Goal: Task Accomplishment & Management: Use online tool/utility

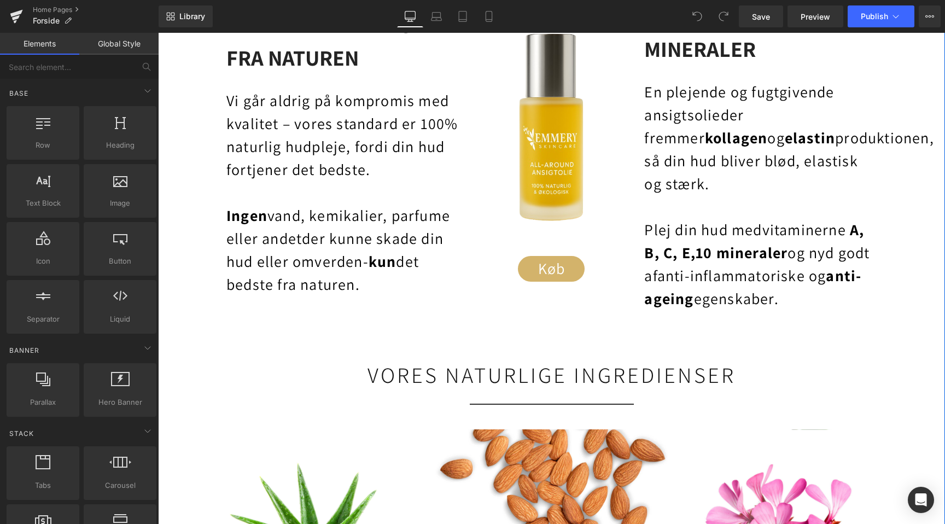
scroll to position [1039, 0]
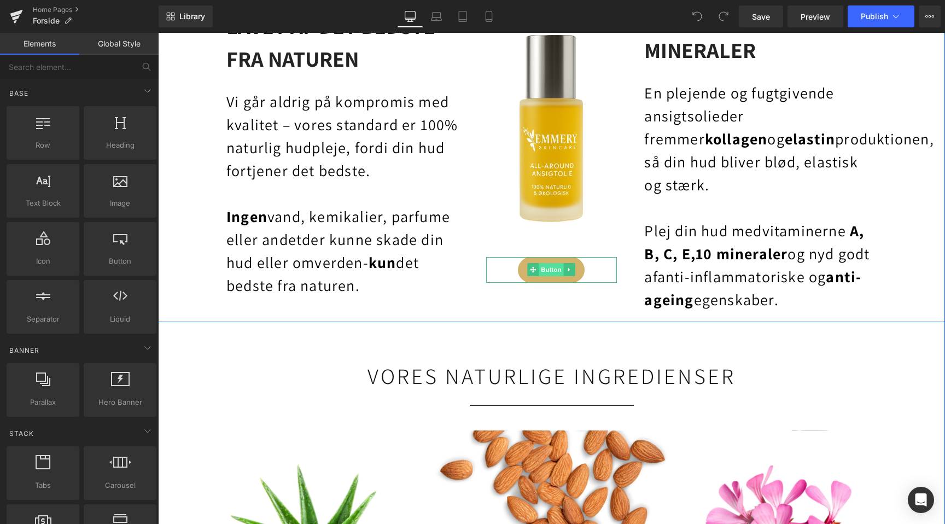
click at [554, 268] on span "Button" at bounding box center [551, 269] width 25 height 13
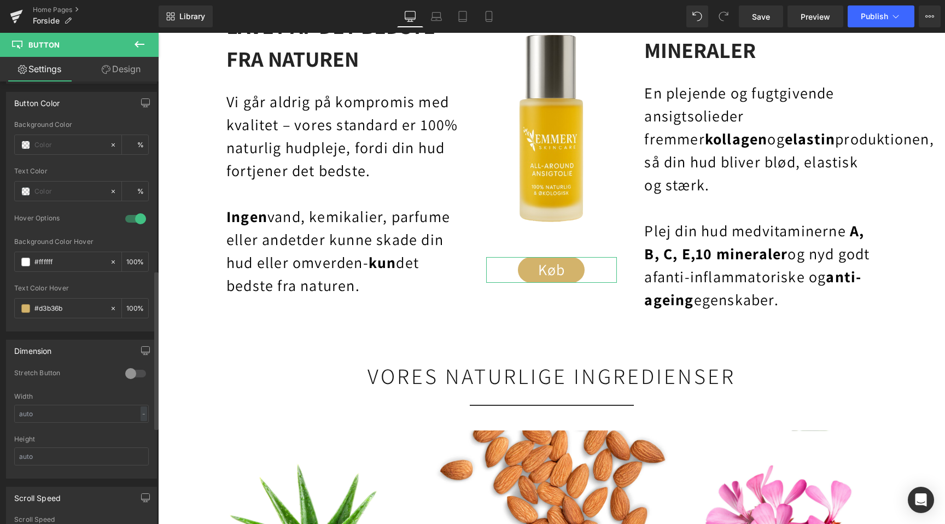
scroll to position [552, 0]
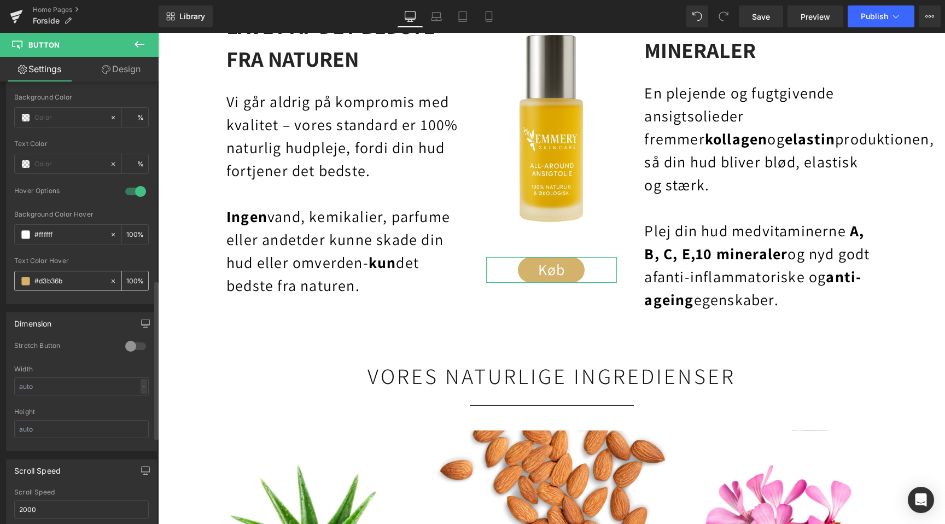
click at [27, 279] on span at bounding box center [25, 281] width 9 height 9
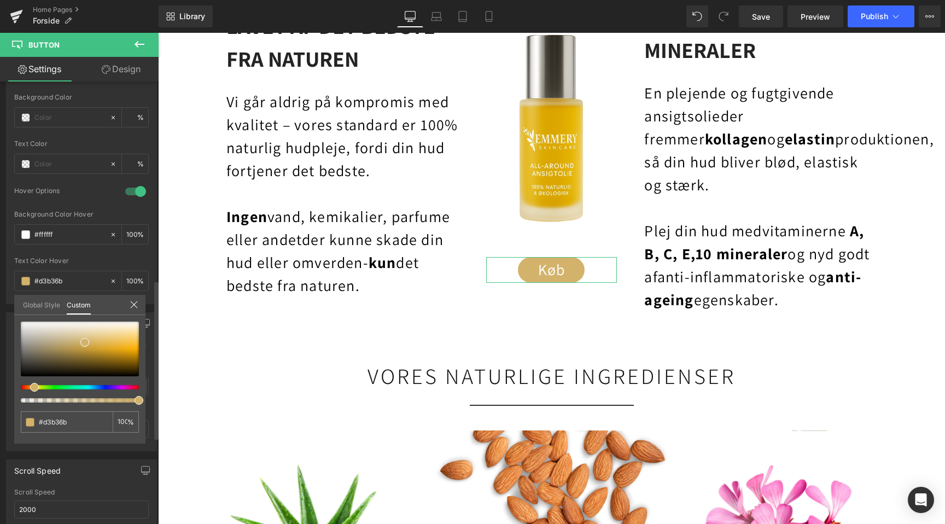
scroll to position [0, 1449]
click at [108, 346] on div at bounding box center [80, 349] width 118 height 55
type input "#e0ad38"
click at [130, 344] on div at bounding box center [80, 349] width 118 height 55
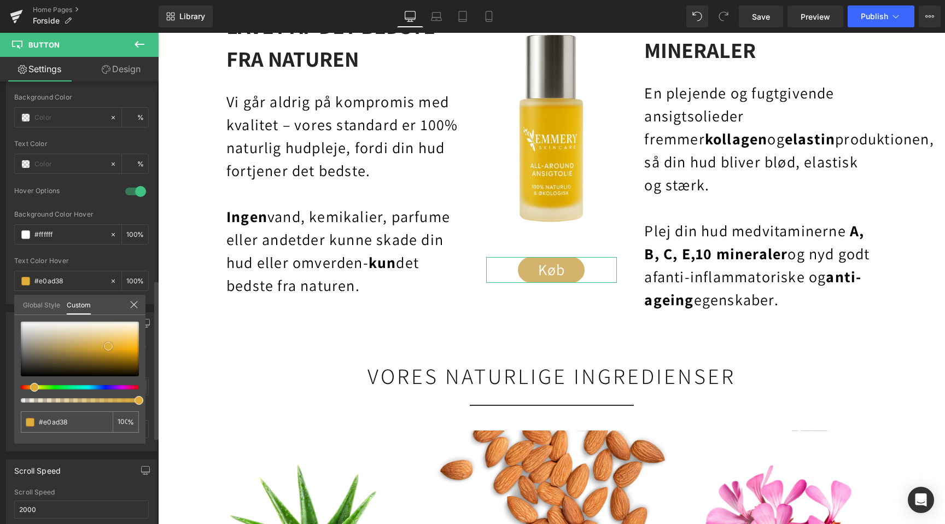
type input "#f6bc36"
click at [130, 344] on span at bounding box center [130, 344] width 9 height 9
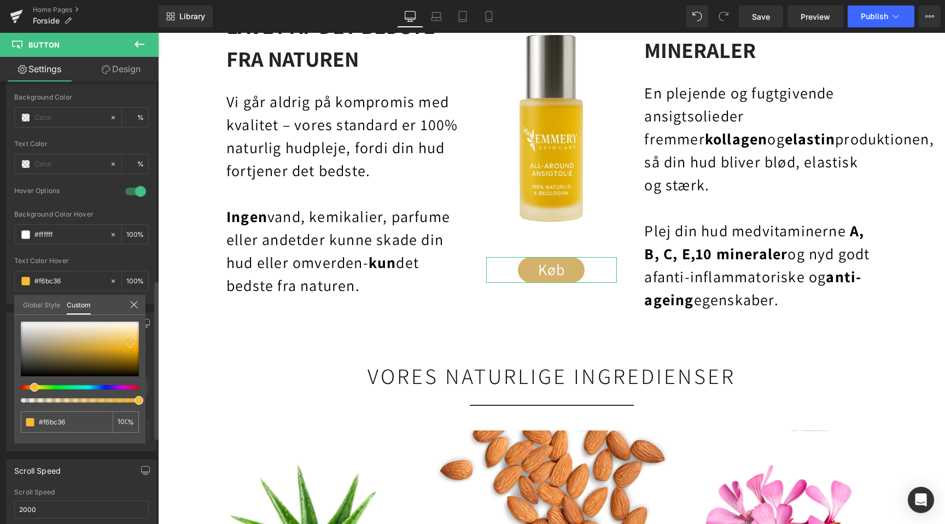
scroll to position [0, 725]
click at [124, 400] on div at bounding box center [75, 400] width 118 height 4
type input "91"
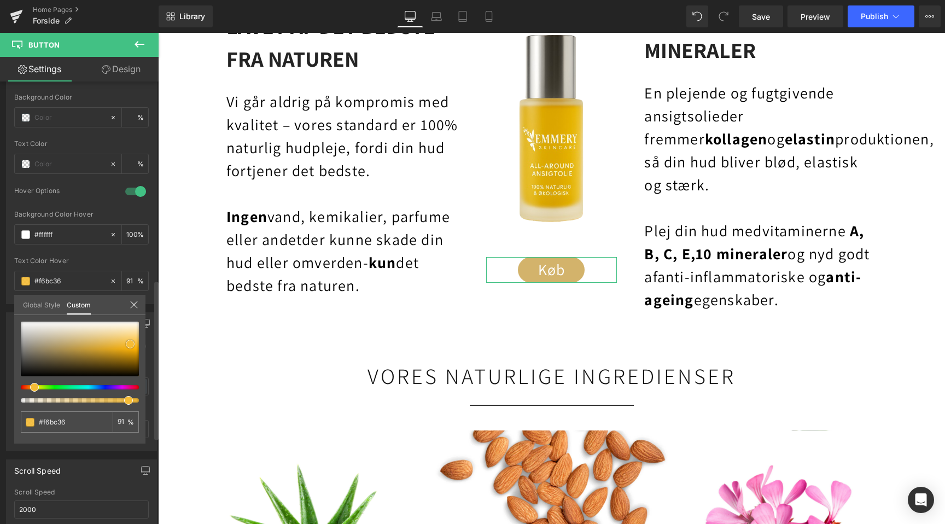
click at [127, 340] on div at bounding box center [80, 349] width 118 height 55
type input "#f6c95f"
click at [129, 345] on div at bounding box center [80, 349] width 118 height 55
type input "#f6b92c"
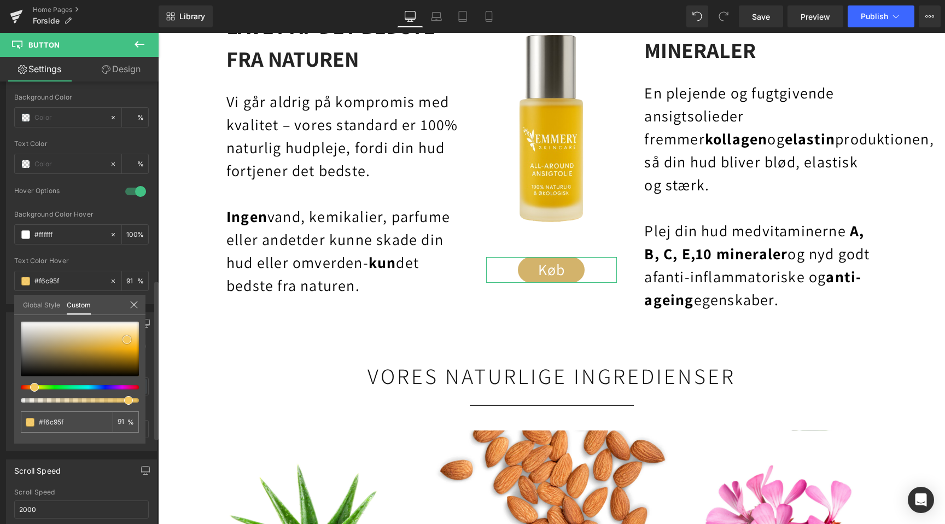
type input "#f6b92c"
click at [131, 351] on div at bounding box center [80, 349] width 118 height 55
type input "#e2a008"
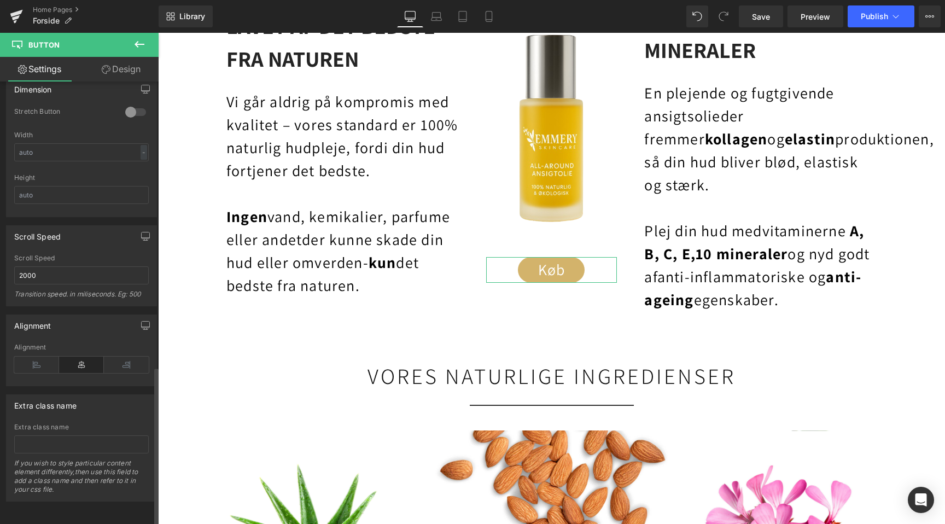
scroll to position [0, 725]
click at [280, 470] on div at bounding box center [317, 528] width 192 height 197
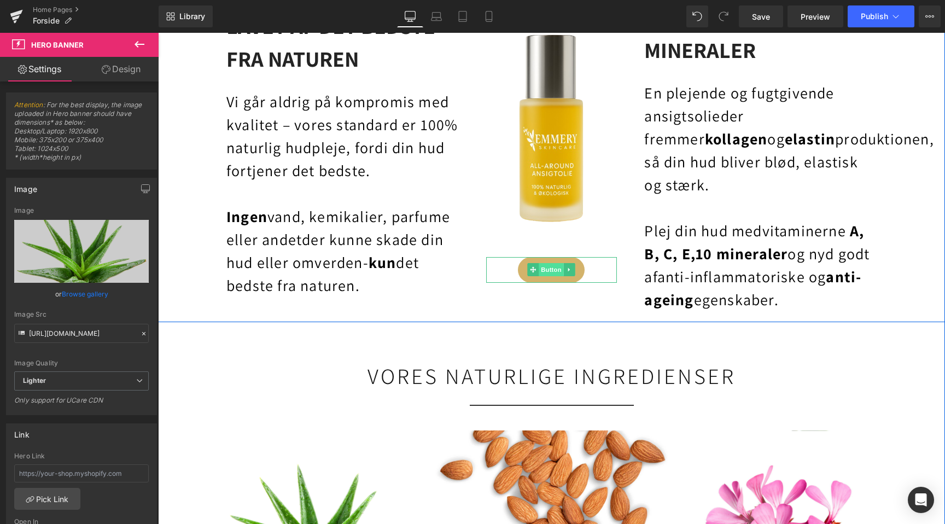
click at [555, 267] on span "Button" at bounding box center [551, 269] width 25 height 13
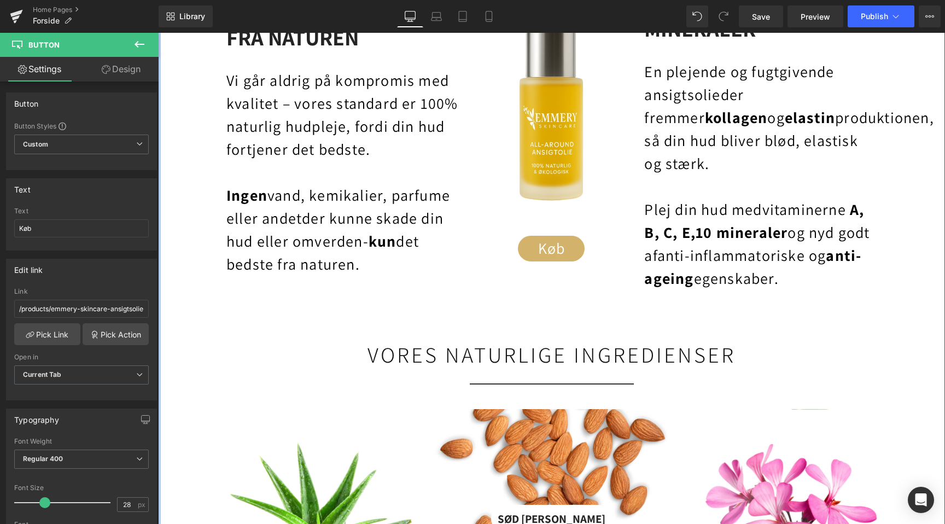
scroll to position [1066, 0]
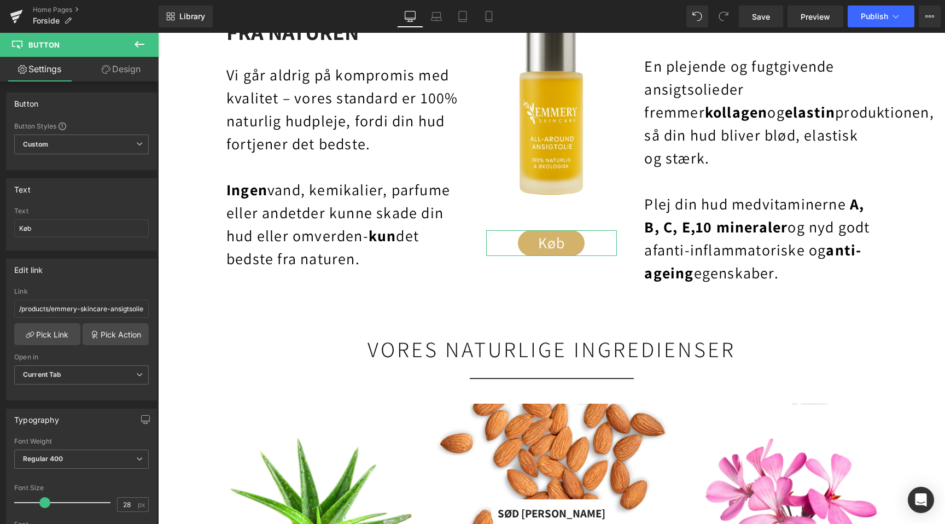
click at [128, 75] on link "Design" at bounding box center [120, 69] width 79 height 25
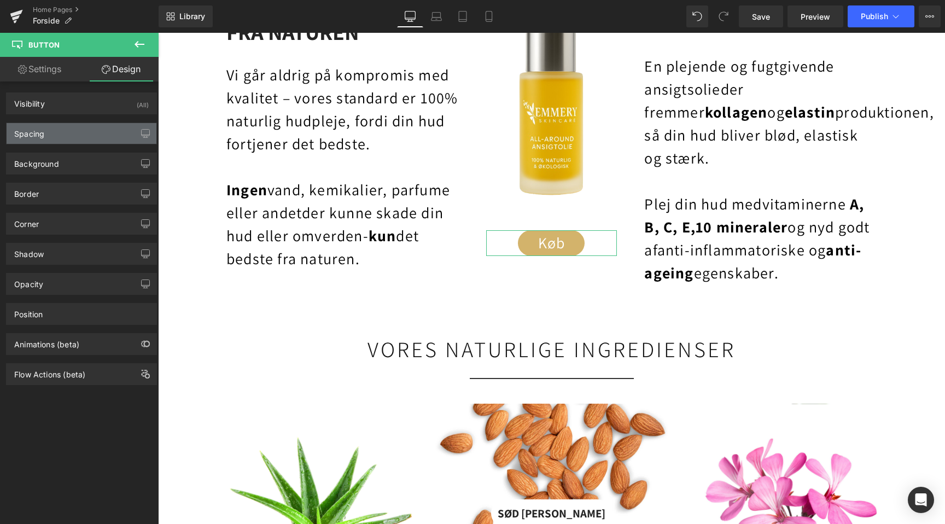
type input "#d3b36b"
type input "100"
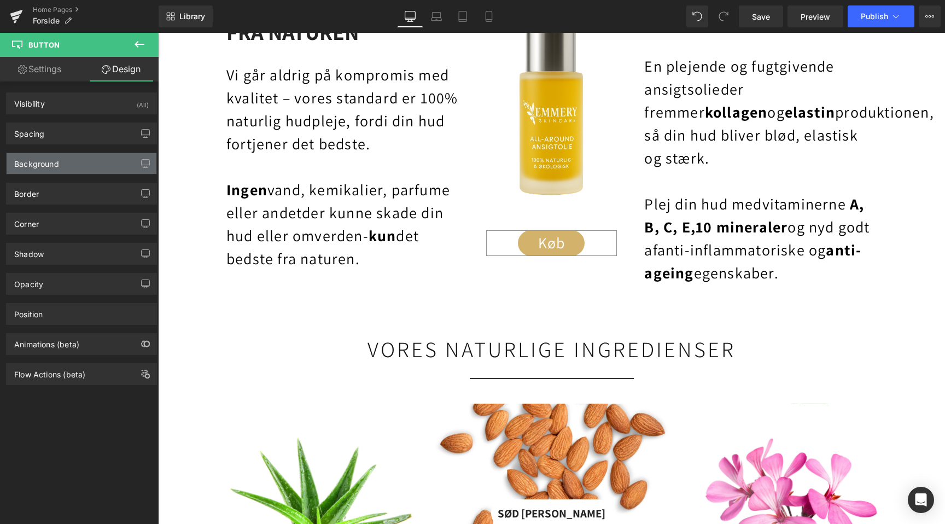
click at [33, 157] on div "Background" at bounding box center [36, 160] width 45 height 15
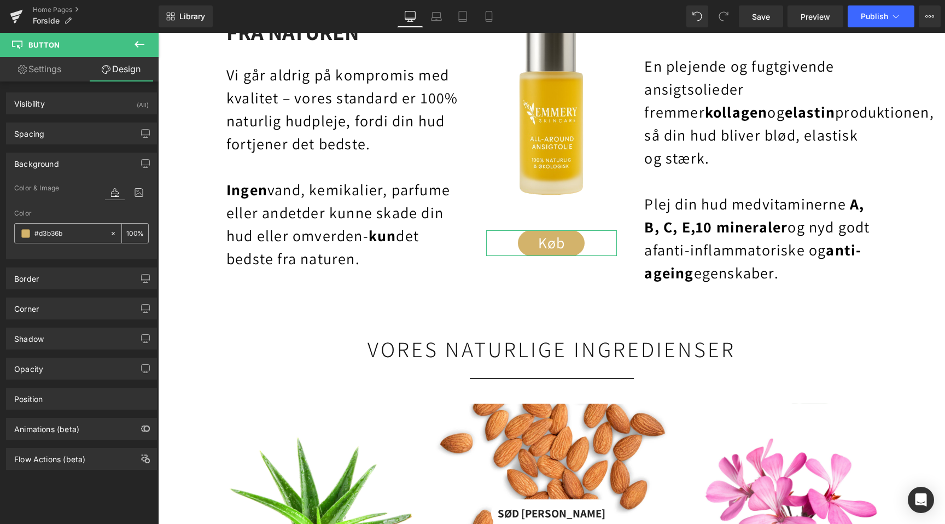
scroll to position [0, 725]
click at [24, 230] on span at bounding box center [25, 233] width 9 height 9
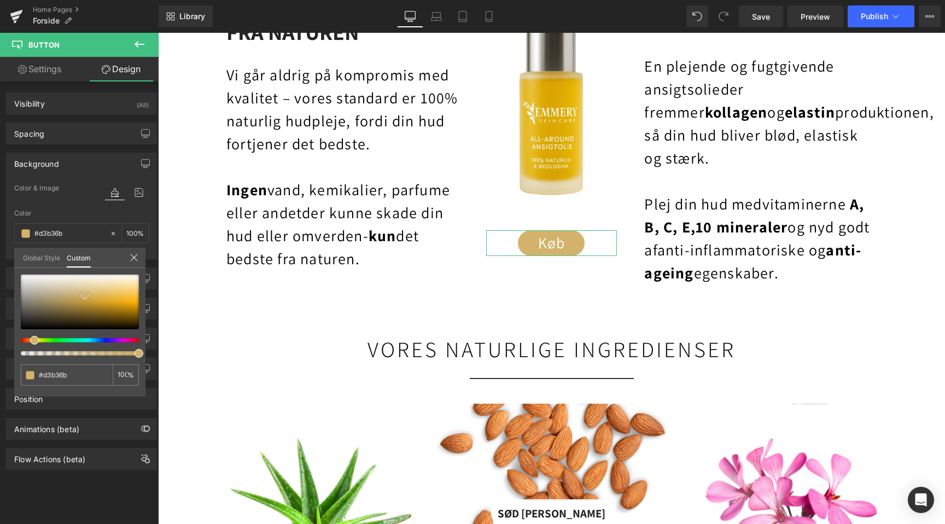
type input "#241d0e"
click at [72, 324] on div at bounding box center [80, 301] width 118 height 55
type input "#ddaa3a"
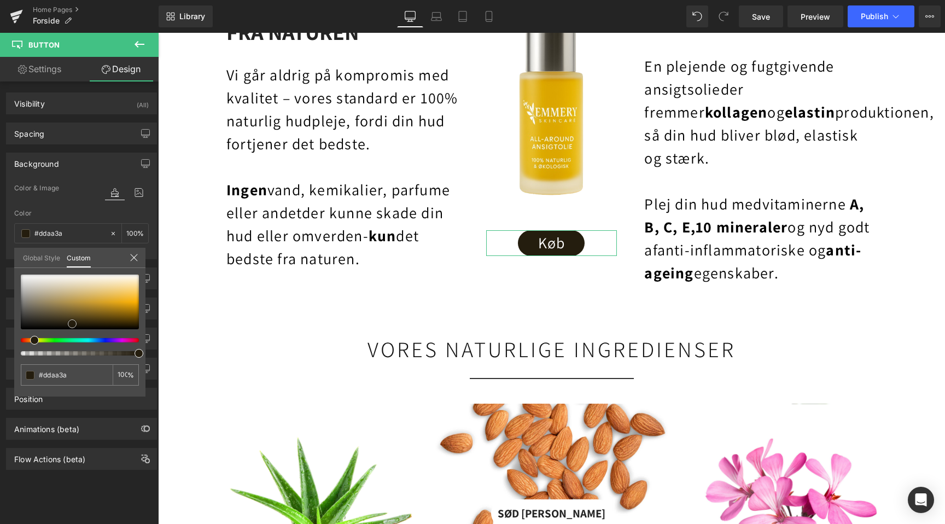
click at [103, 299] on div at bounding box center [80, 301] width 118 height 55
click at [114, 300] on div at bounding box center [80, 301] width 118 height 55
type input "#e4a929"
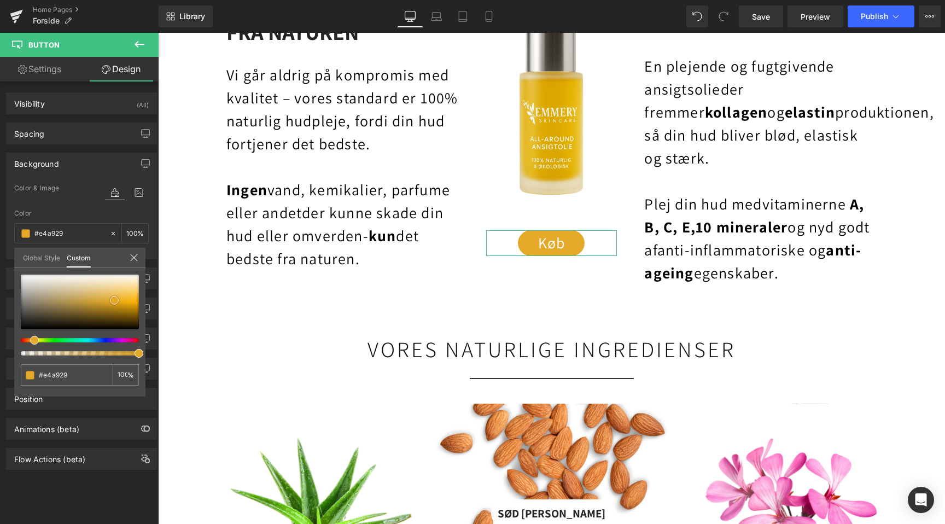
click at [114, 300] on span at bounding box center [114, 300] width 9 height 9
click at [124, 303] on div at bounding box center [80, 301] width 118 height 55
type input "#e4a10f"
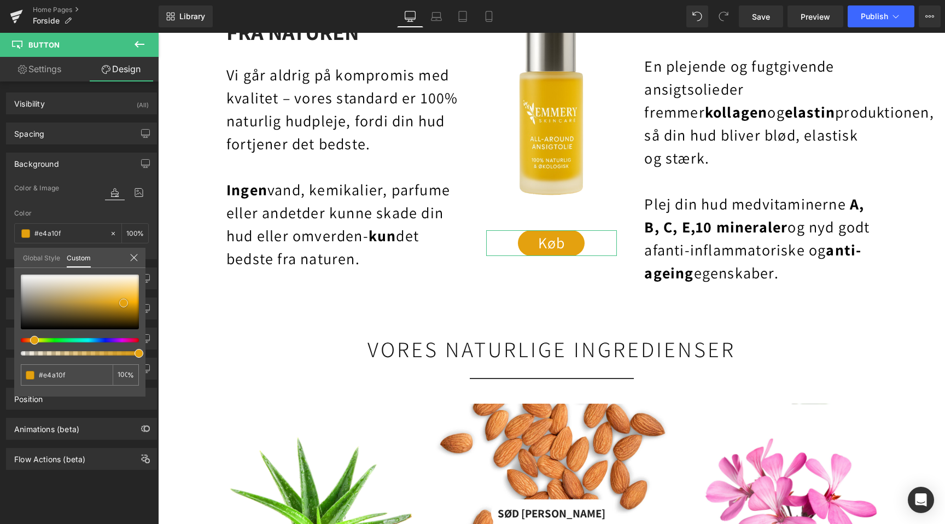
click at [125, 303] on span at bounding box center [123, 303] width 9 height 9
click at [130, 307] on div at bounding box center [80, 301] width 118 height 55
type input "#c48807"
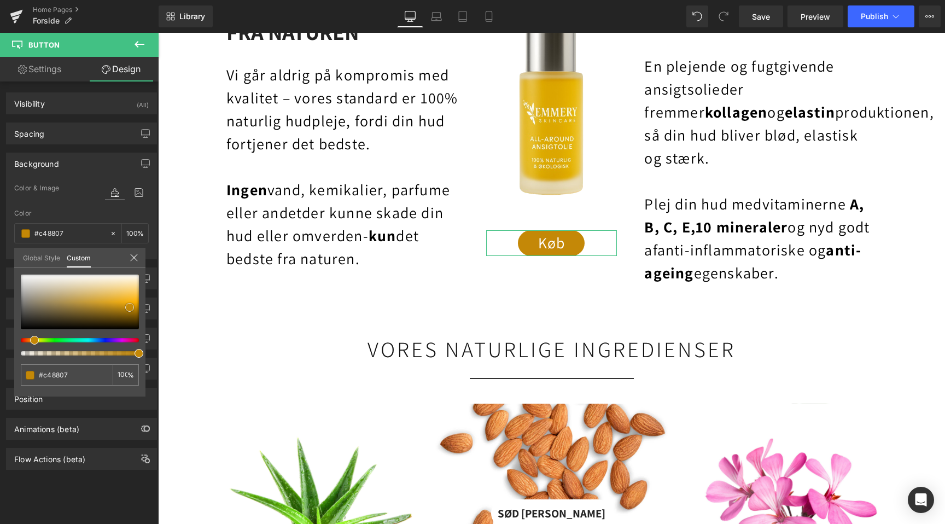
click at [130, 305] on span at bounding box center [129, 307] width 9 height 9
click at [128, 305] on span at bounding box center [129, 307] width 9 height 9
click at [128, 300] on div at bounding box center [80, 301] width 118 height 55
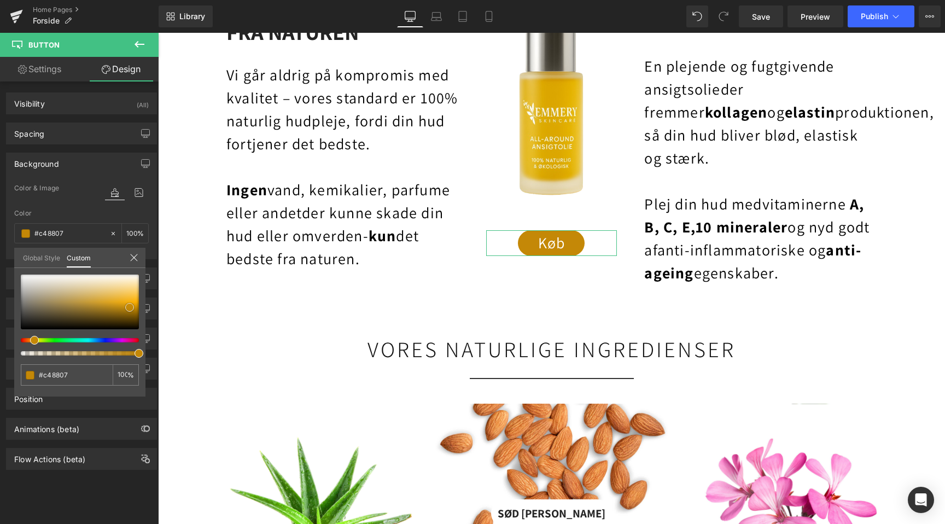
type input "#f4b01e"
click at [126, 301] on span at bounding box center [128, 299] width 9 height 9
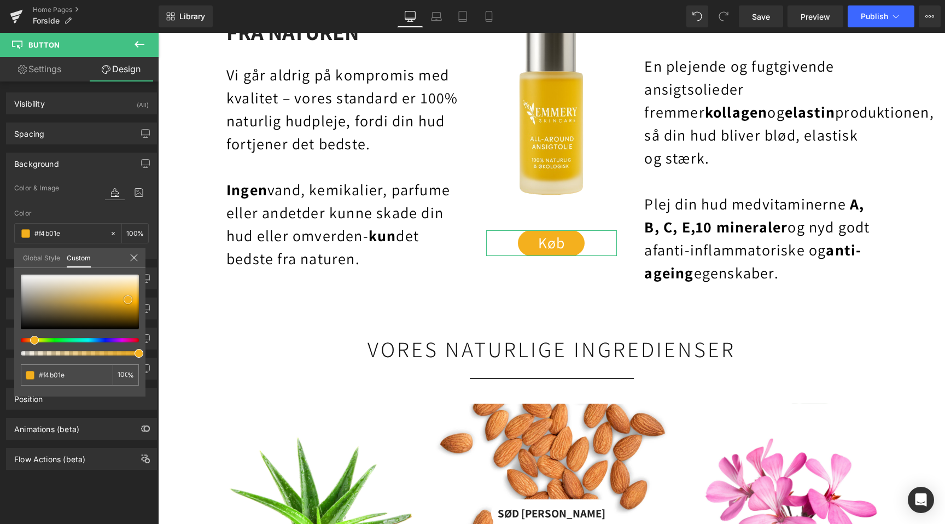
scroll to position [0, 0]
click at [126, 301] on span at bounding box center [128, 299] width 9 height 9
type input "#f4af1a"
type input "#f2a90c"
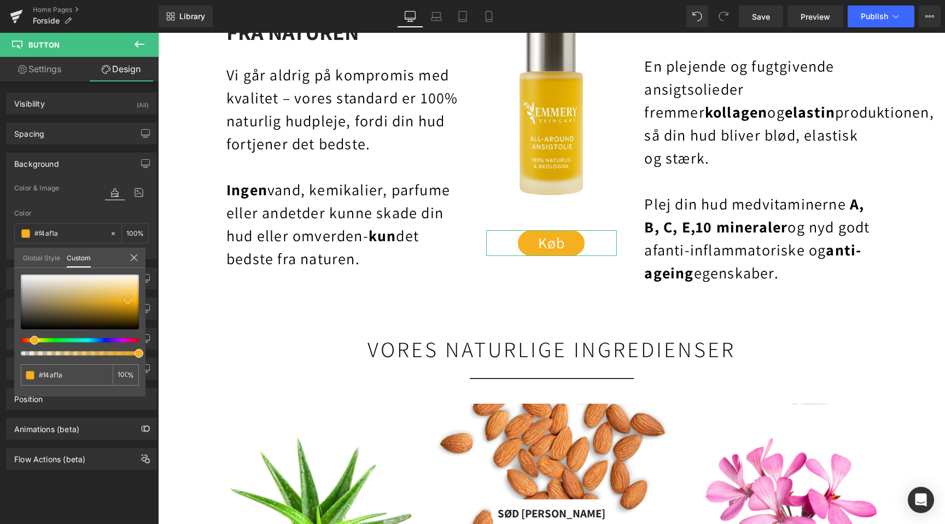
type input "#f2a90c"
type input "#e9a30b"
type input "#e6a009"
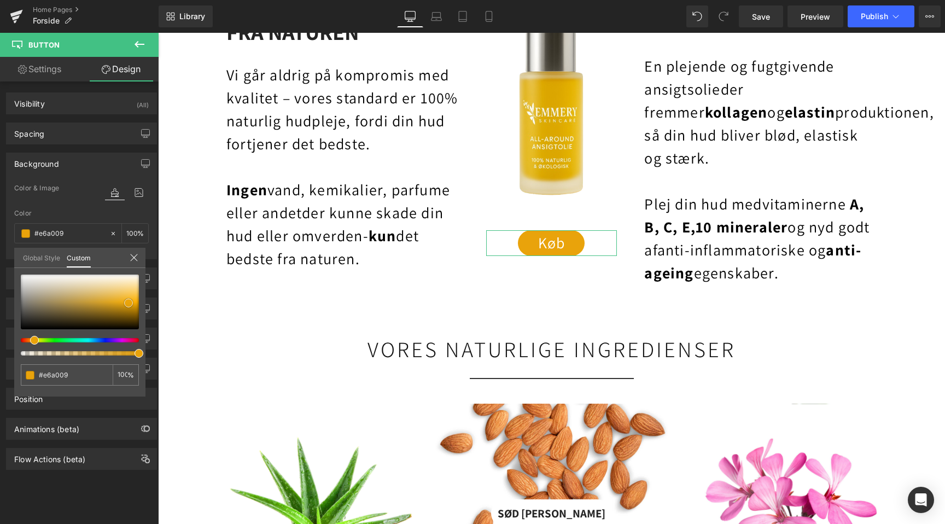
type input "#e09c0a"
type input "#db990a"
type input "#da980b"
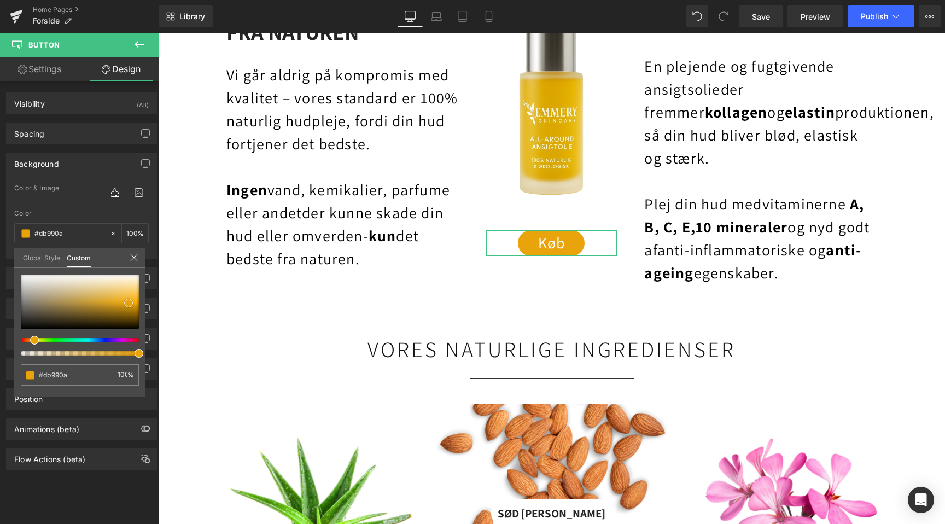
type input "#da980b"
type input "#d8980c"
type input "#dd9b0c"
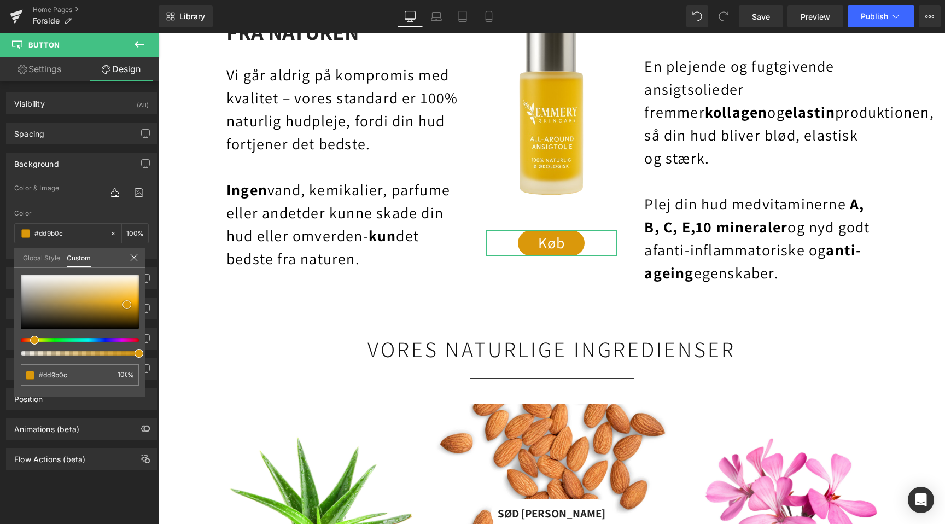
type input "#de9c0b"
type input "#e39f0b"
type input "#e29e0d"
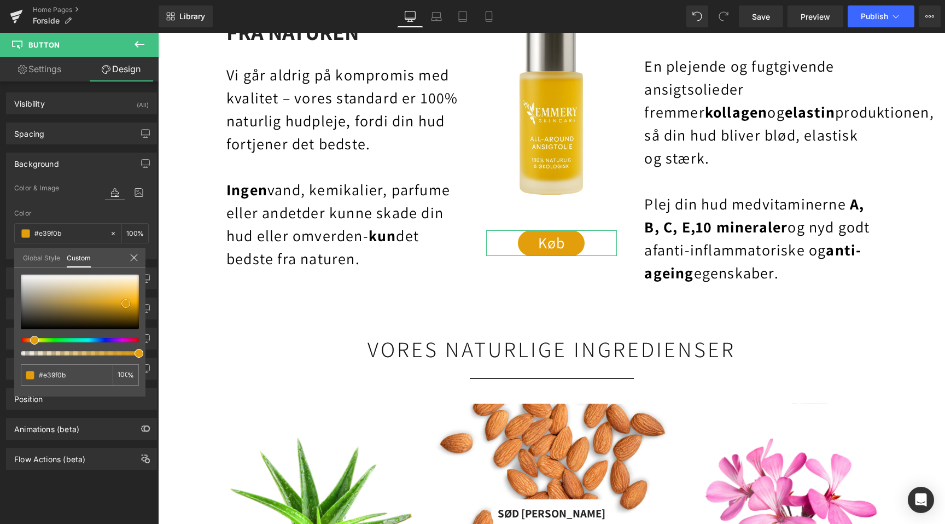
type input "#e29e0d"
type input "#e7a20d"
type input "#eca50d"
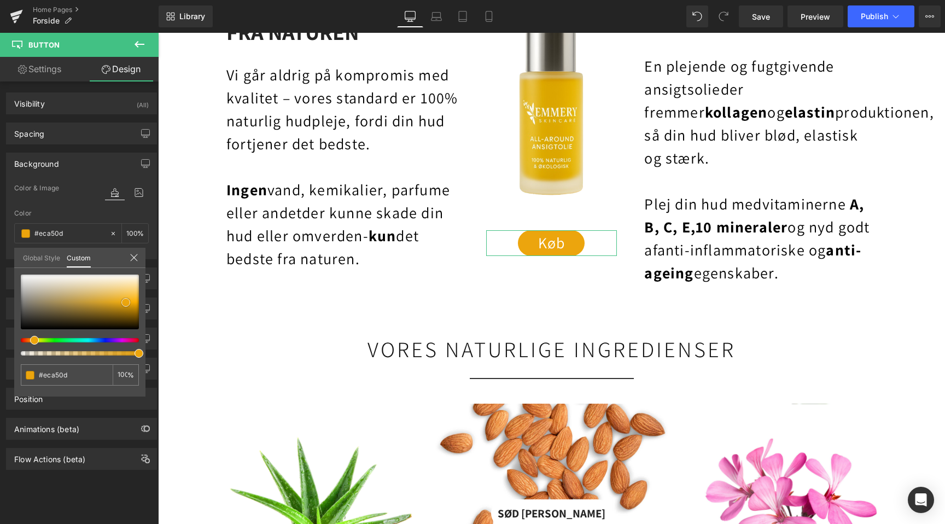
type input "#eda60c"
type input "#f2a90c"
type input "#f0a90e"
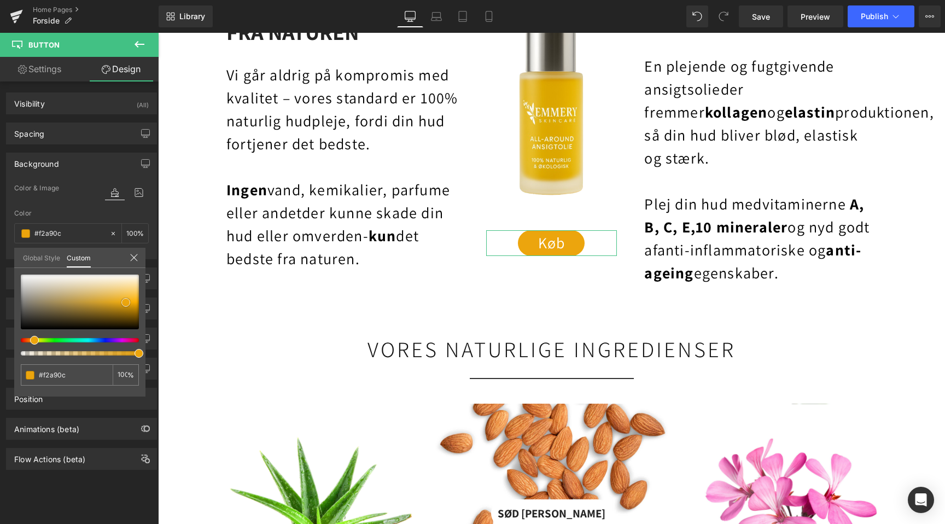
type input "#f0a90e"
type input "#eca50d"
type input "#eda60c"
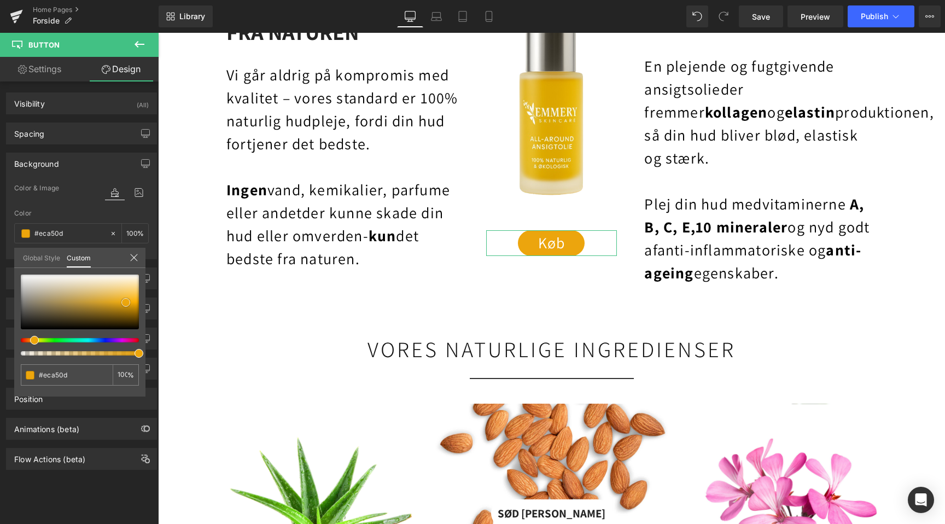
type input "#eda60c"
type input "#e7a20d"
type input "#eca50d"
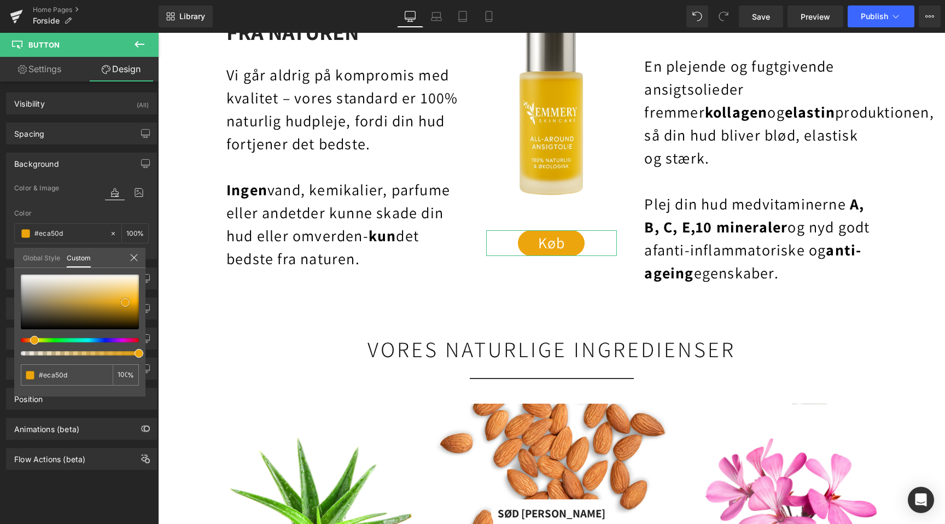
type input "#f0a90e"
type input "#eca50d"
type input "#eda60c"
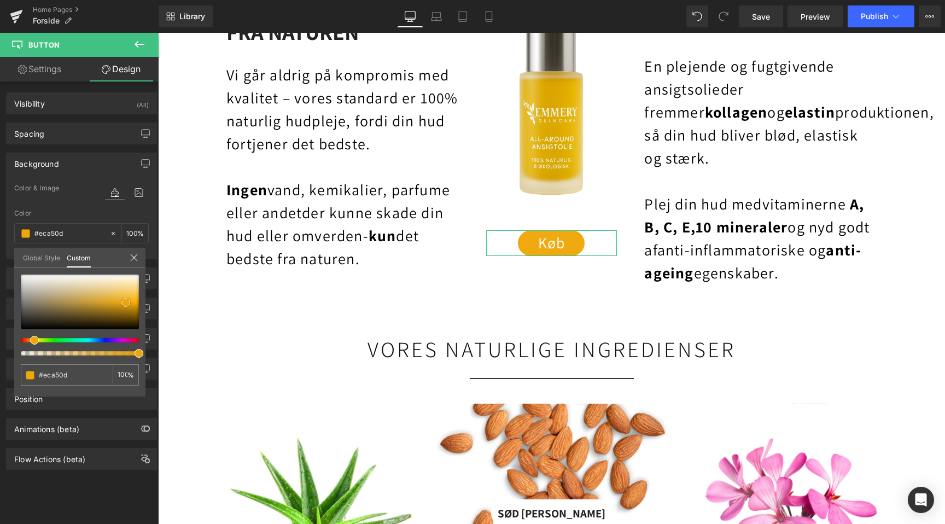
type input "#eda60c"
type input "#eca50d"
type input "#f0a90e"
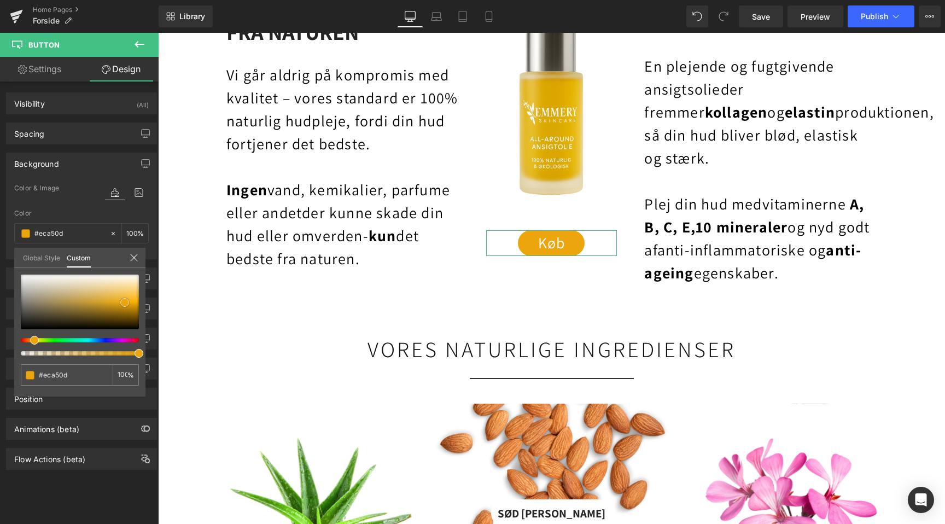
type input "#f0a90e"
type input "#efa80f"
type input "#eda916"
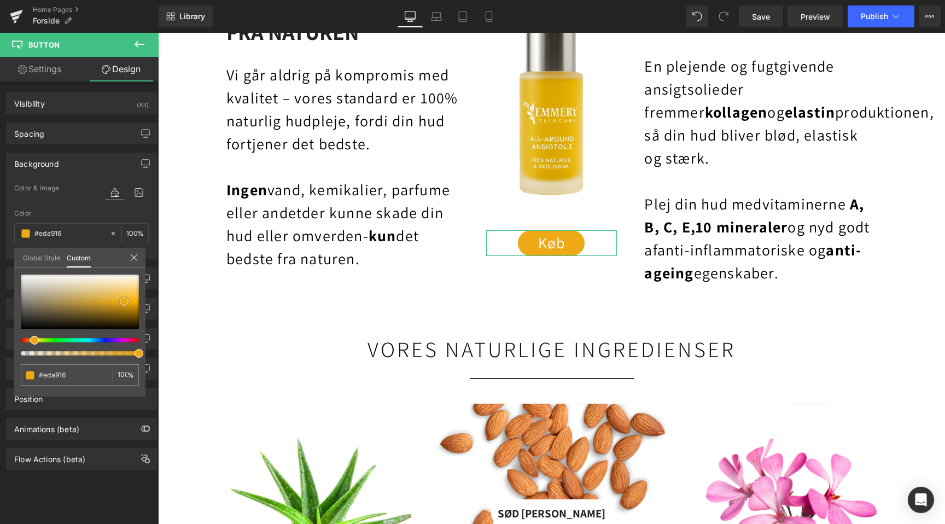
scroll to position [0, 0]
type input "#eda711"
type input "#eea810"
click at [122, 303] on span at bounding box center [124, 301] width 9 height 9
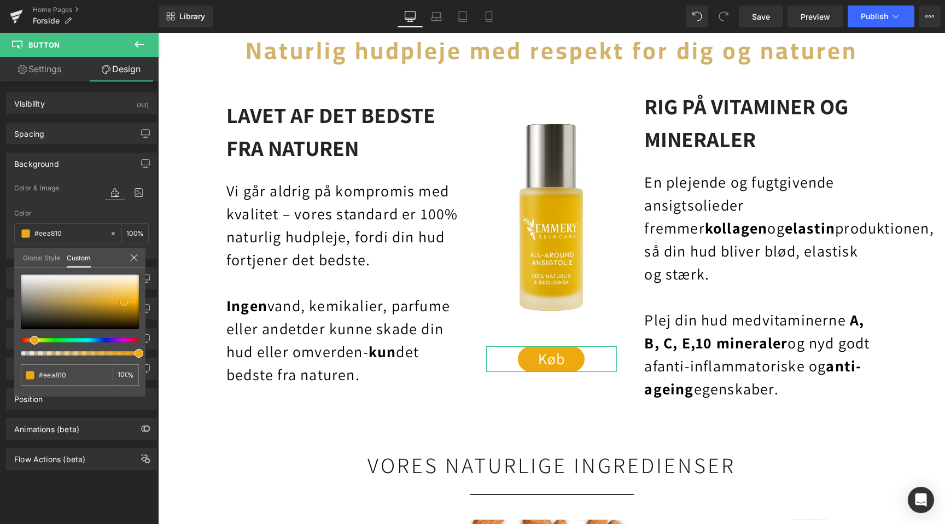
scroll to position [0, 1449]
click at [29, 377] on span at bounding box center [30, 375] width 9 height 9
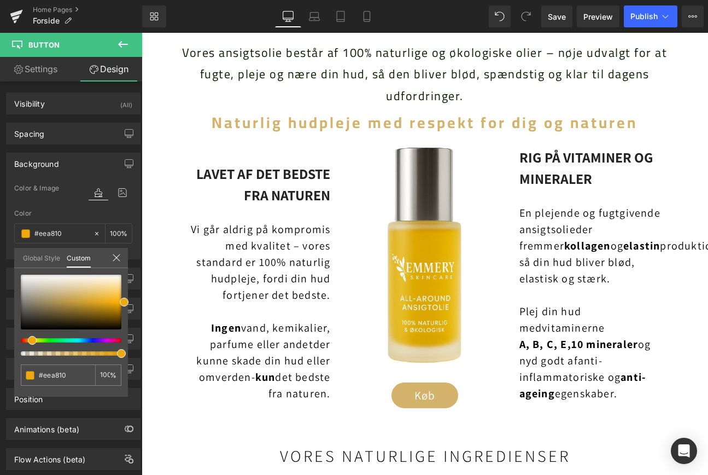
scroll to position [0, 504]
click at [64, 377] on input "#eea810" at bounding box center [65, 374] width 52 height 11
paste input "#dba605"
type input "##dba605"
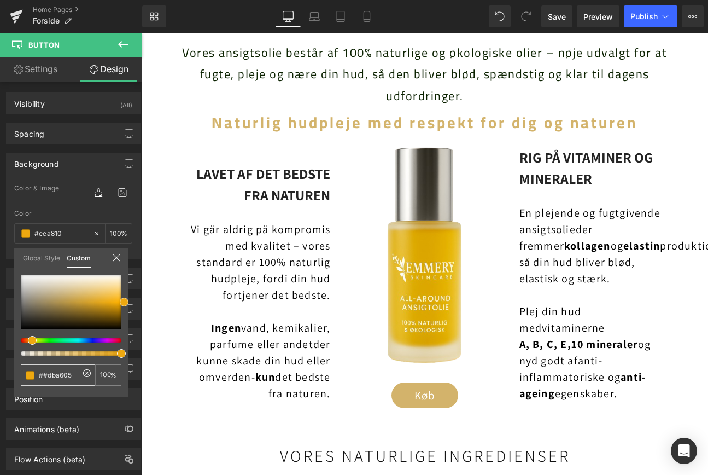
type input "##dba605"
type input "0"
paste input "text"
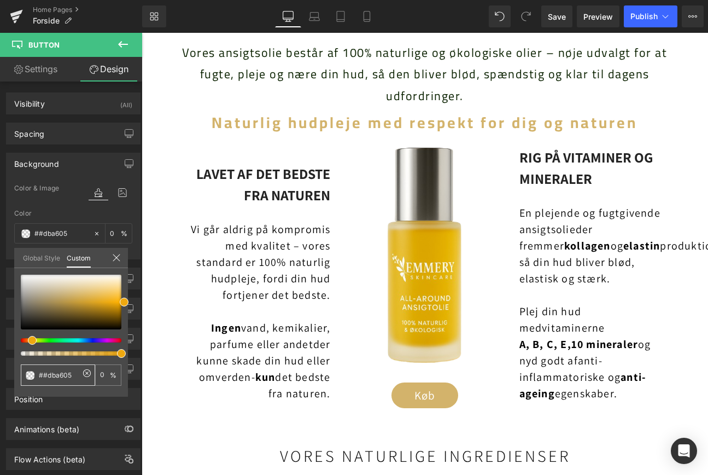
type input "#dba605"
type input "100"
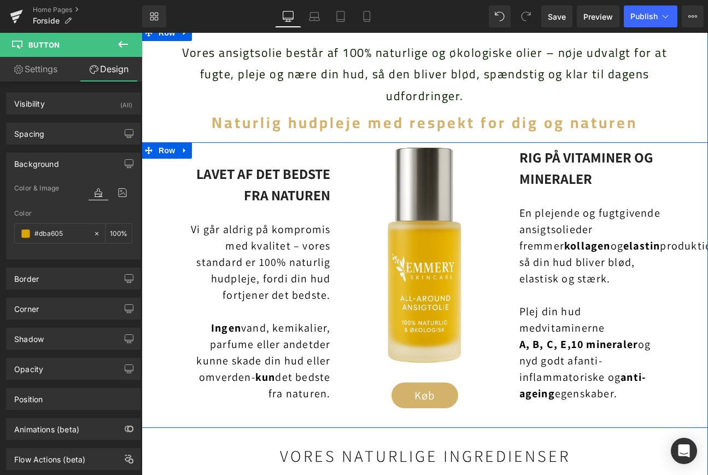
scroll to position [0, 0]
click at [430, 396] on span "Button" at bounding box center [424, 395] width 25 height 13
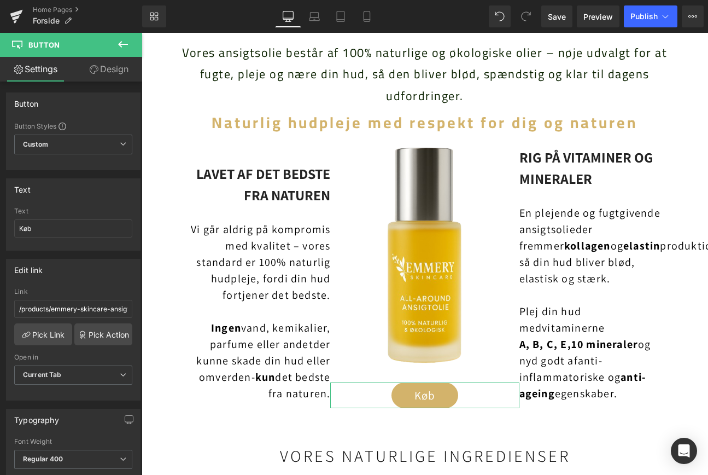
click at [112, 73] on link "Design" at bounding box center [108, 69] width 71 height 25
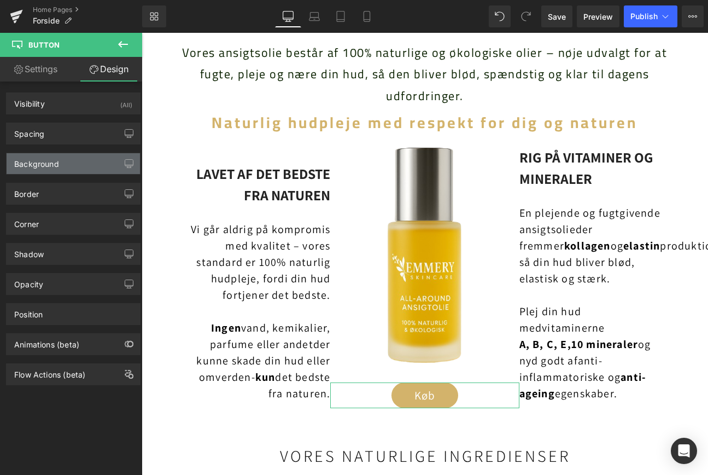
scroll to position [0, 1008]
click at [38, 161] on div "Background" at bounding box center [36, 160] width 45 height 15
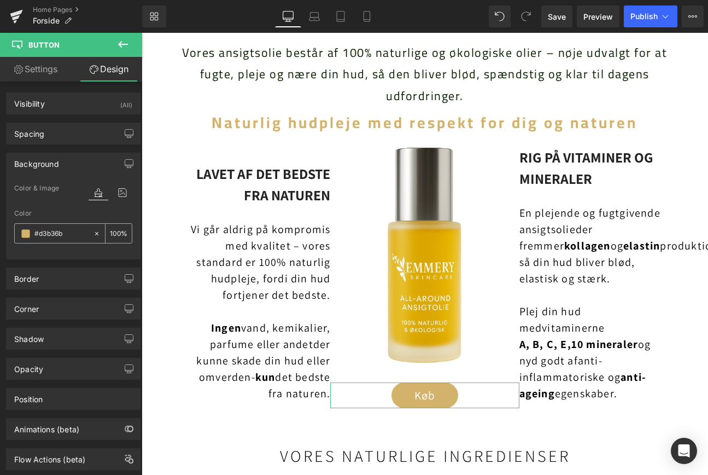
click at [42, 229] on input "#d3b36b" at bounding box center [61, 233] width 54 height 12
type input "0"
paste input "#dba605"
type input "#dba605"
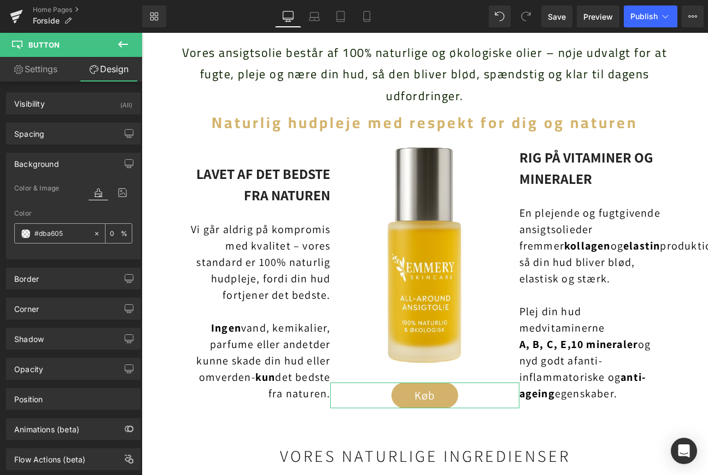
type input "100"
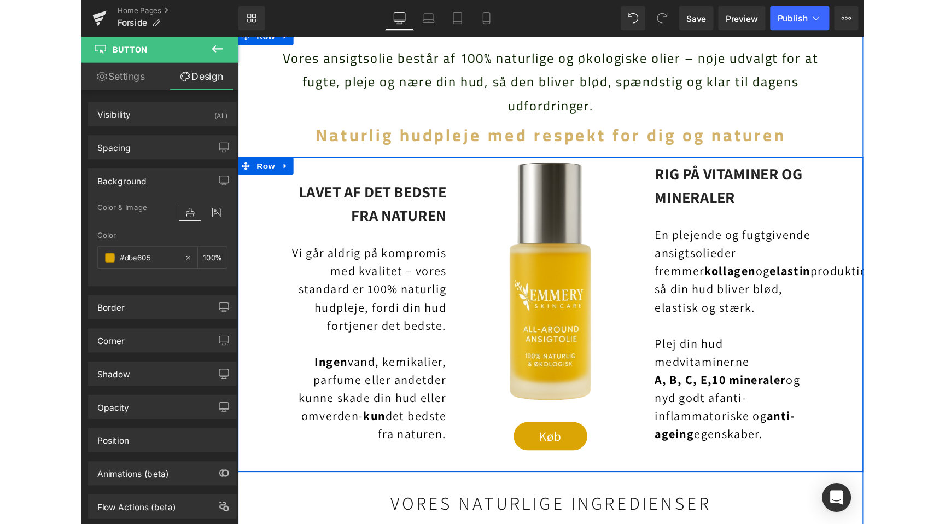
scroll to position [0, 504]
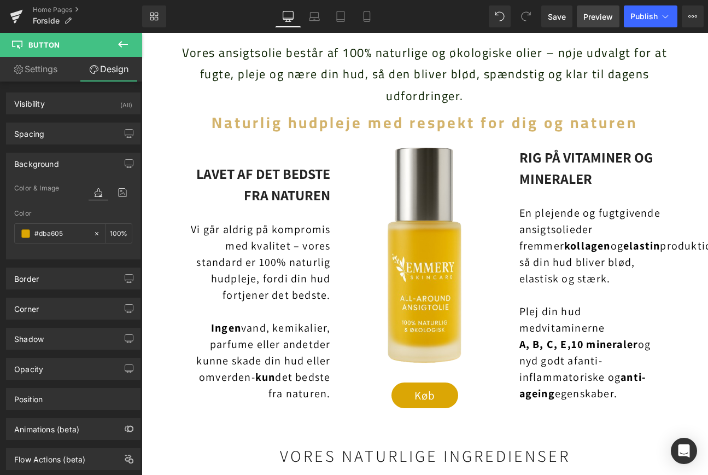
click at [601, 20] on span "Preview" at bounding box center [598, 16] width 30 height 11
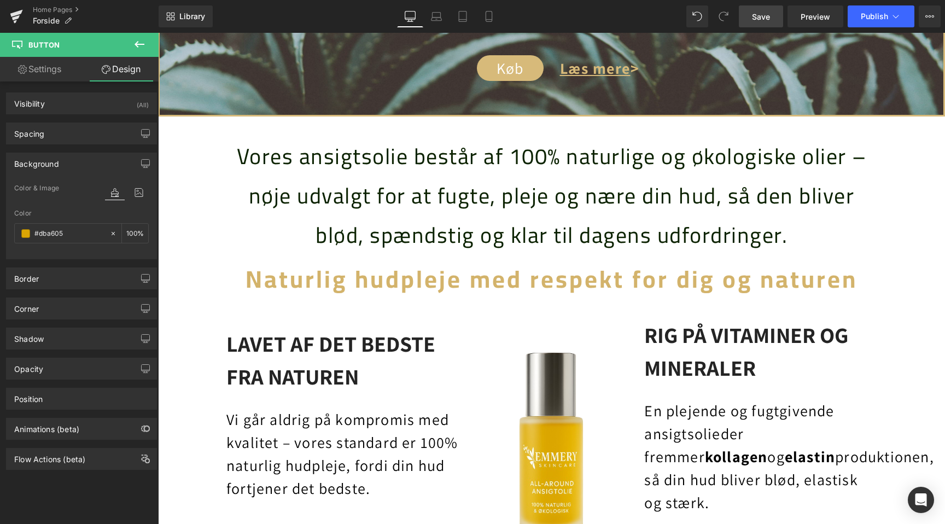
scroll to position [0, 0]
click at [774, 20] on link "Save" at bounding box center [761, 16] width 44 height 22
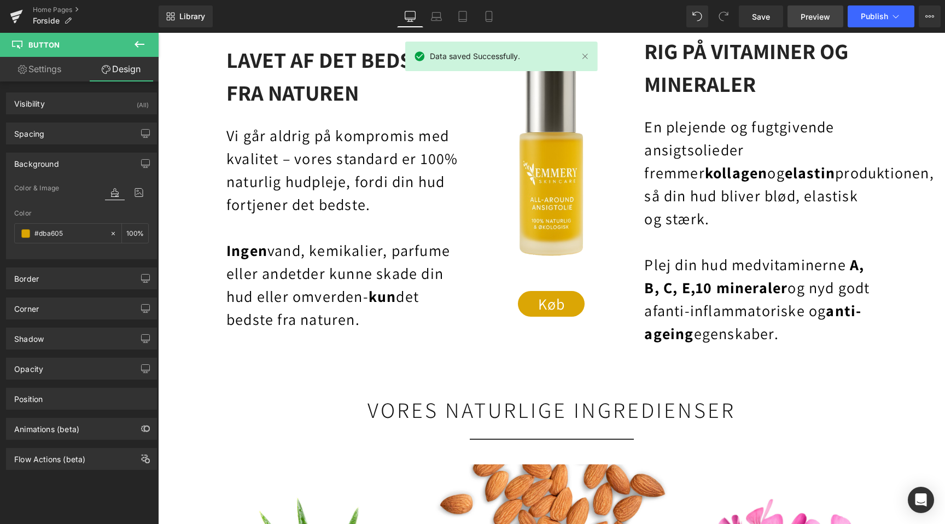
click at [818, 16] on span "Preview" at bounding box center [816, 16] width 30 height 11
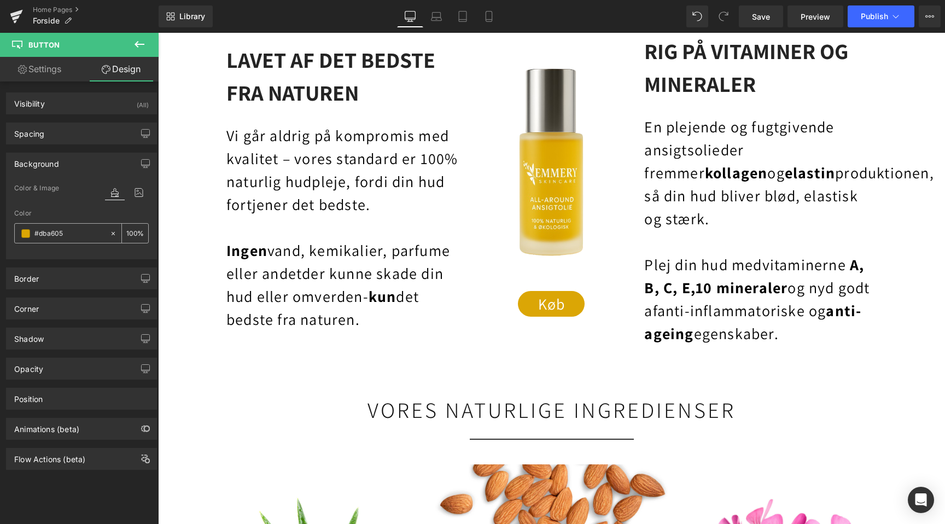
click at [77, 231] on input "#dba605" at bounding box center [69, 233] width 70 height 12
click at [36, 235] on input "#dba605" at bounding box center [69, 233] width 70 height 12
click at [22, 235] on span at bounding box center [25, 233] width 9 height 9
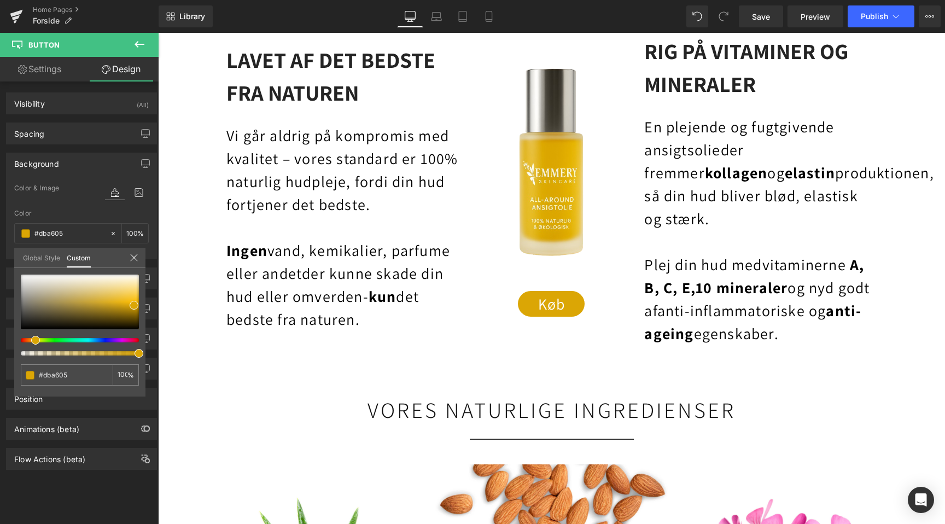
scroll to position [0, 725]
type input "#e0a904"
type input "#dba604"
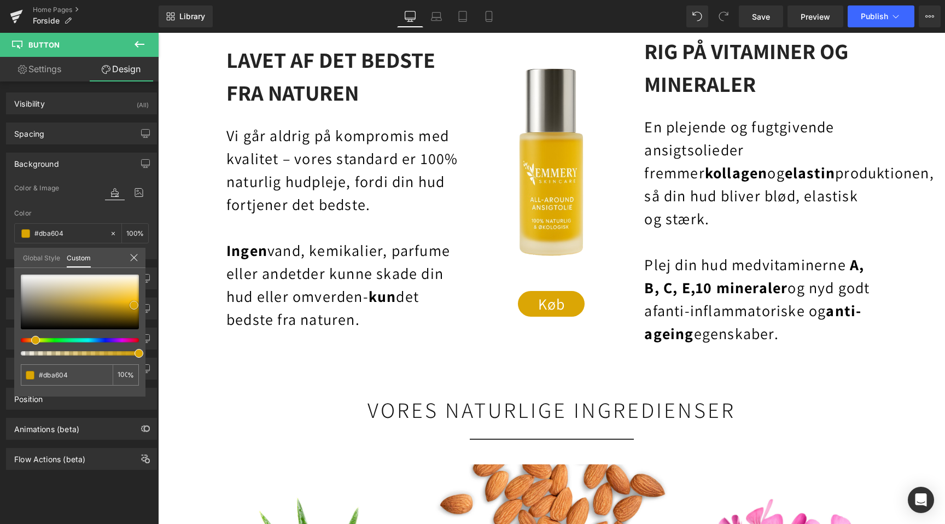
scroll to position [0, 1449]
type input "#eab104"
type input "#fbbd03"
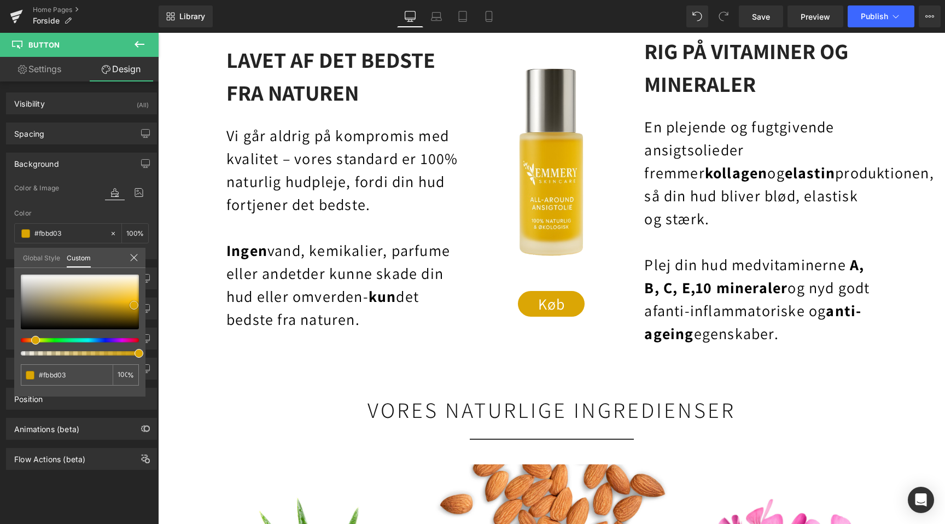
type input "#fac31e"
type input "#fac72d"
type input "#fbcc41"
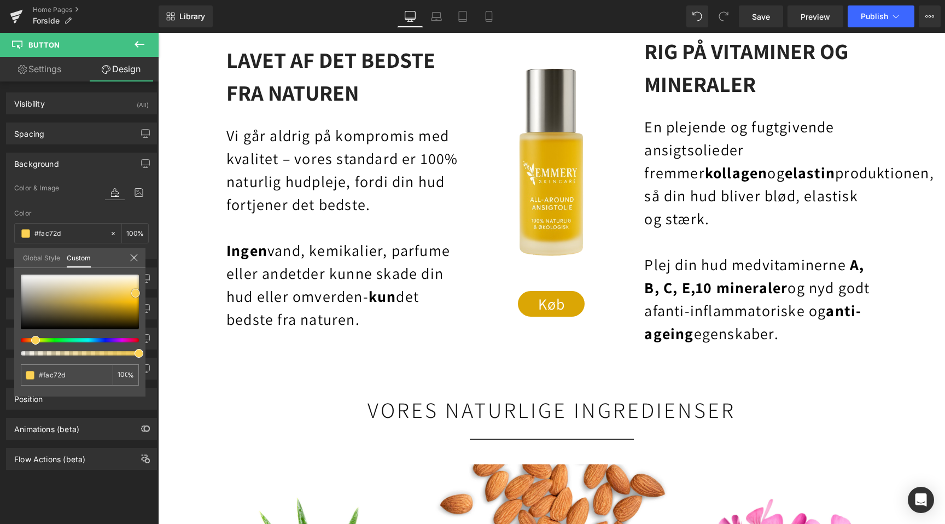
type input "#fbcc41"
type input "#fcd45e"
type input "#fcd768"
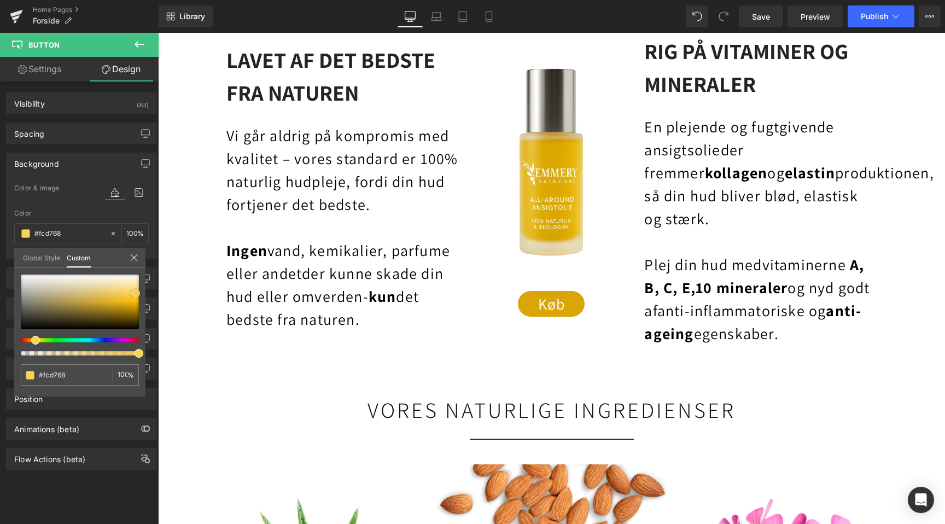
type input "#fdde81"
type input "#fce396"
type input "#fce49b"
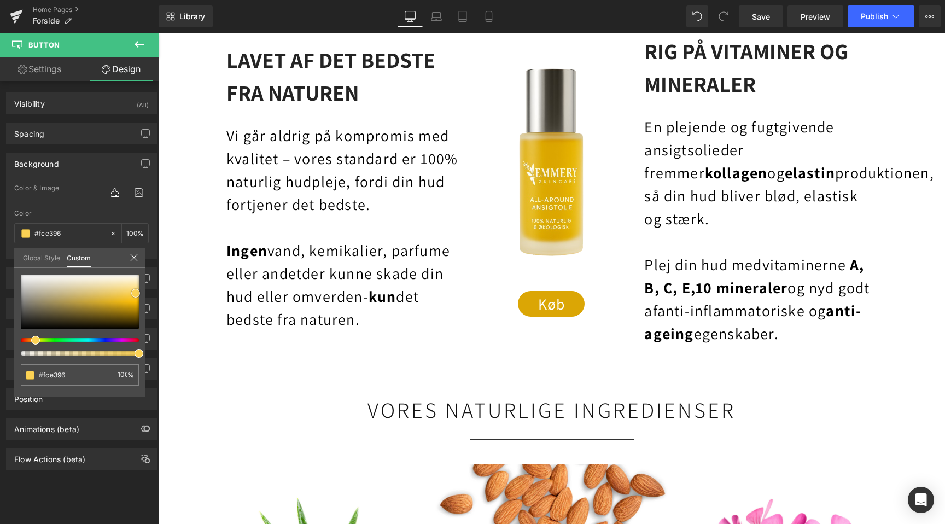
type input "#fce49b"
type input "#fee8ae"
type input "#feebbd"
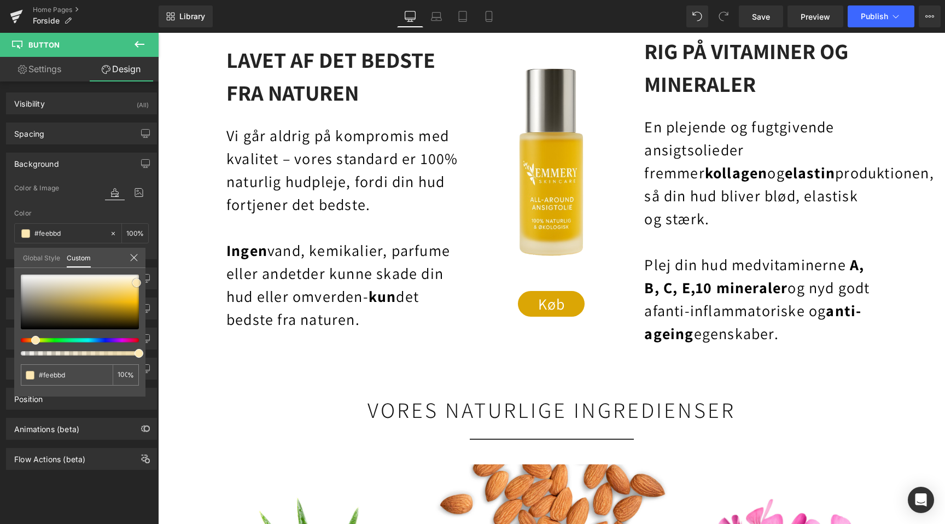
type input "#feeabd"
type input "#fceece"
type input "#fef5e1"
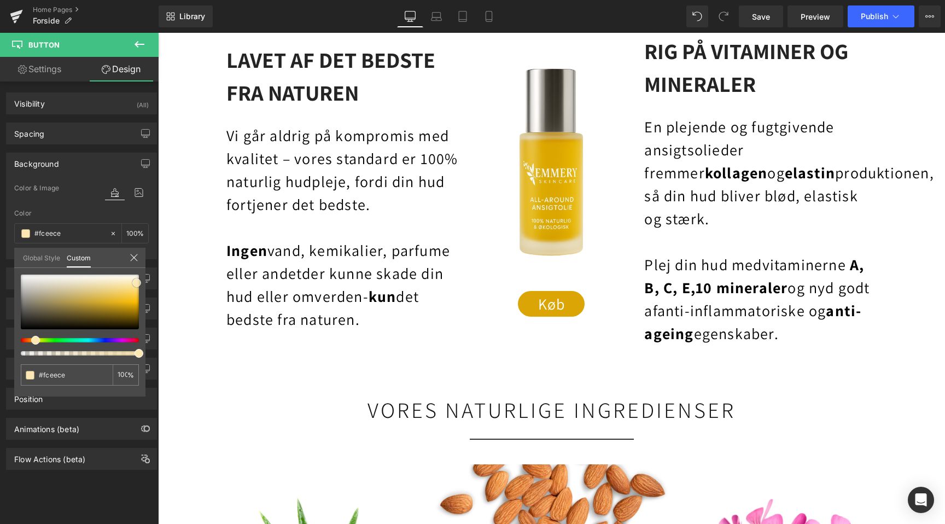
type input "#fef5e1"
type input "#fefdfa"
type input "#ffffff"
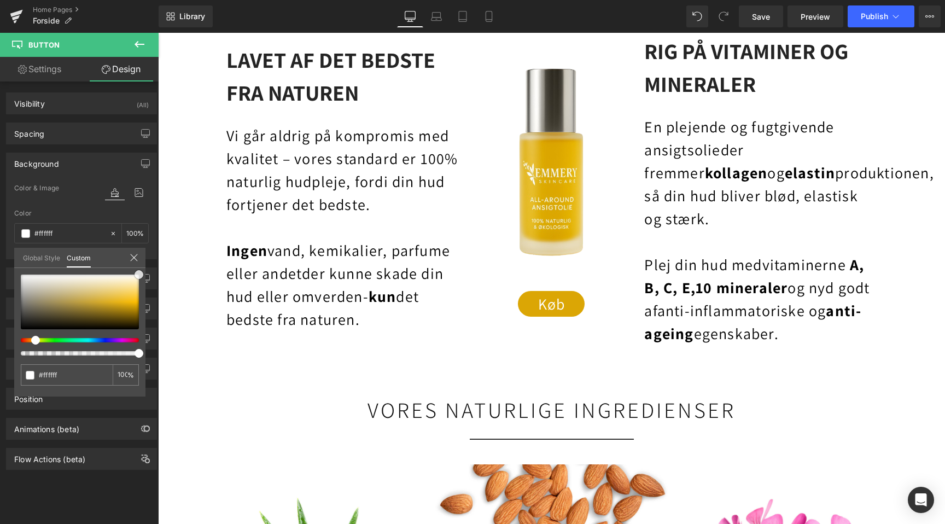
drag, startPoint x: 133, startPoint y: 306, endPoint x: 138, endPoint y: 267, distance: 39.2
click at [138, 267] on div "Global Style Custom Setup Global Style #ffffff 100 %" at bounding box center [79, 264] width 131 height 33
type input "#ffeebc"
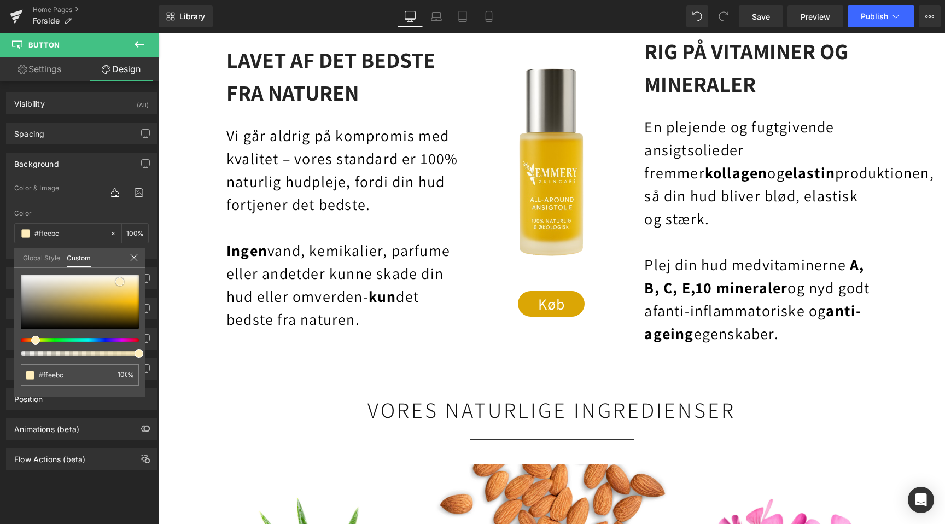
click at [120, 282] on div at bounding box center [80, 301] width 118 height 55
type input "#e4b529"
click at [117, 300] on div at bounding box center [80, 301] width 118 height 55
type input "#433713"
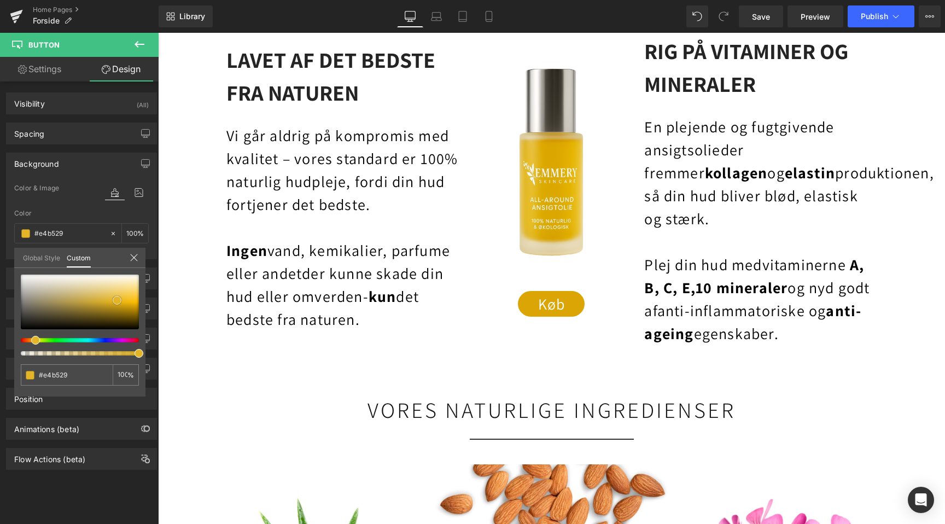
type input "#433713"
click at [87, 320] on div at bounding box center [80, 301] width 118 height 55
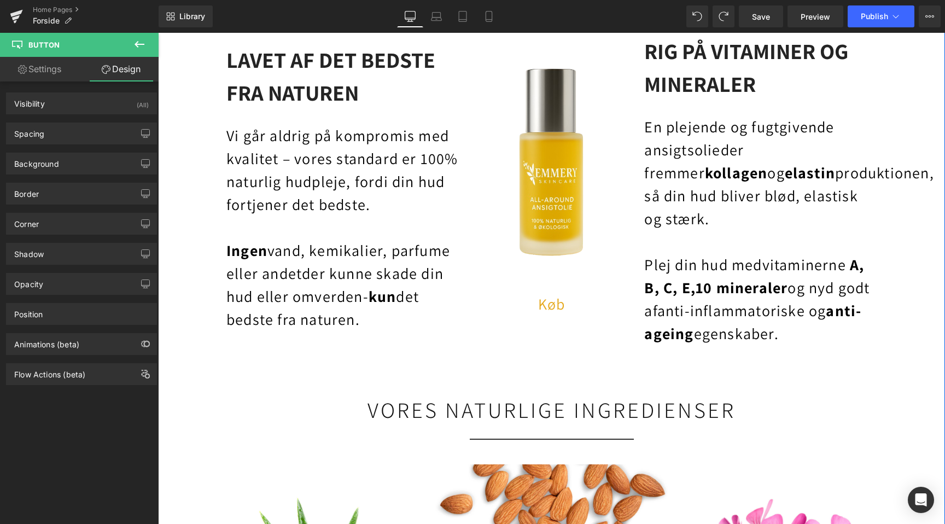
scroll to position [0, 1449]
click at [548, 303] on span "Button" at bounding box center [551, 303] width 25 height 13
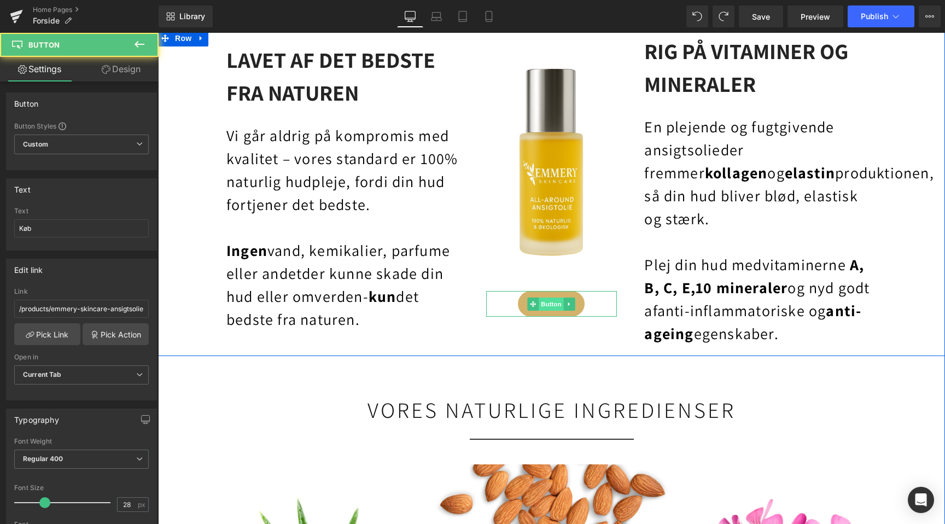
scroll to position [0, 0]
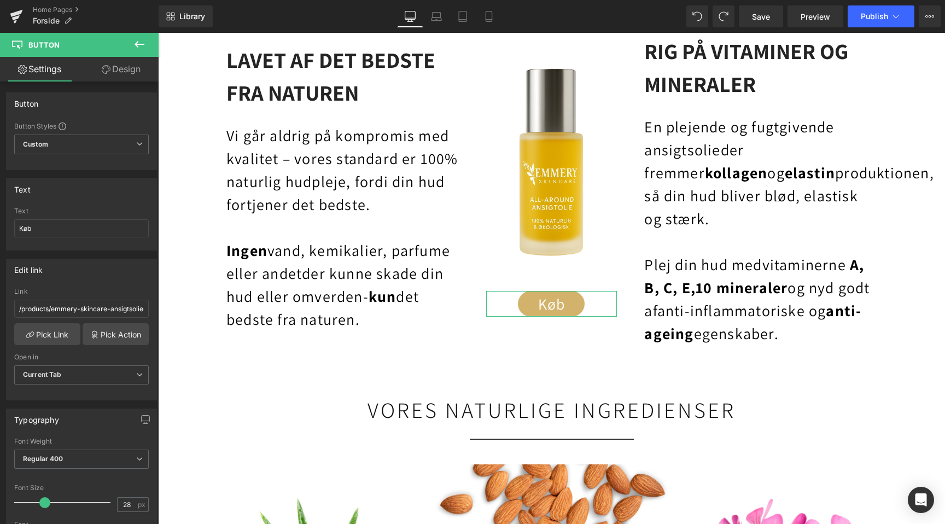
click at [119, 73] on link "Design" at bounding box center [120, 69] width 79 height 25
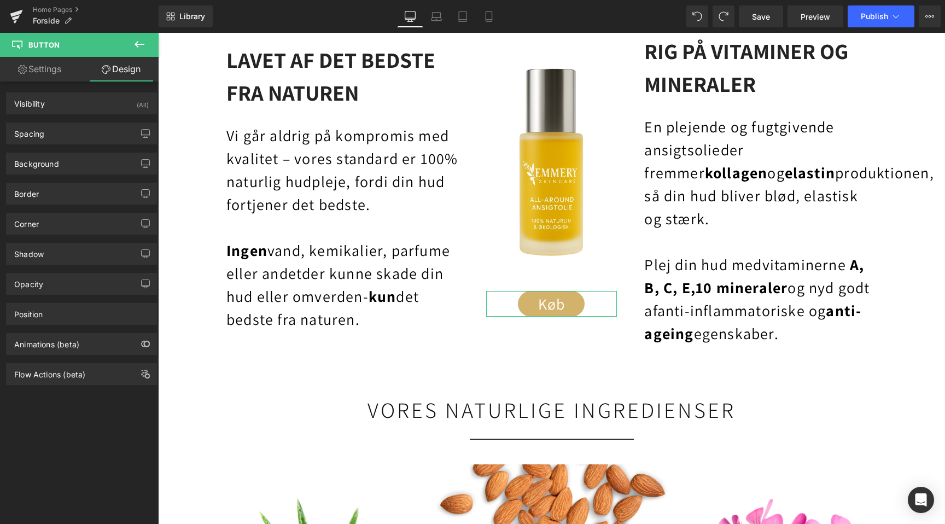
type input "#d3b36b"
type input "100"
click at [53, 159] on div "Background" at bounding box center [36, 160] width 45 height 15
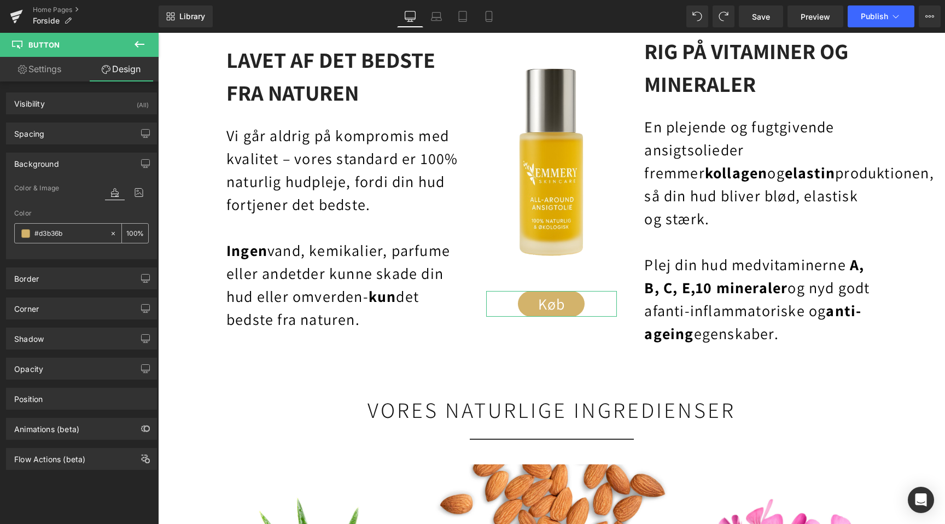
scroll to position [0, 725]
click at [26, 238] on div "#d3b36b" at bounding box center [62, 233] width 95 height 19
click at [26, 235] on span at bounding box center [25, 233] width 9 height 9
paste input "ba605"
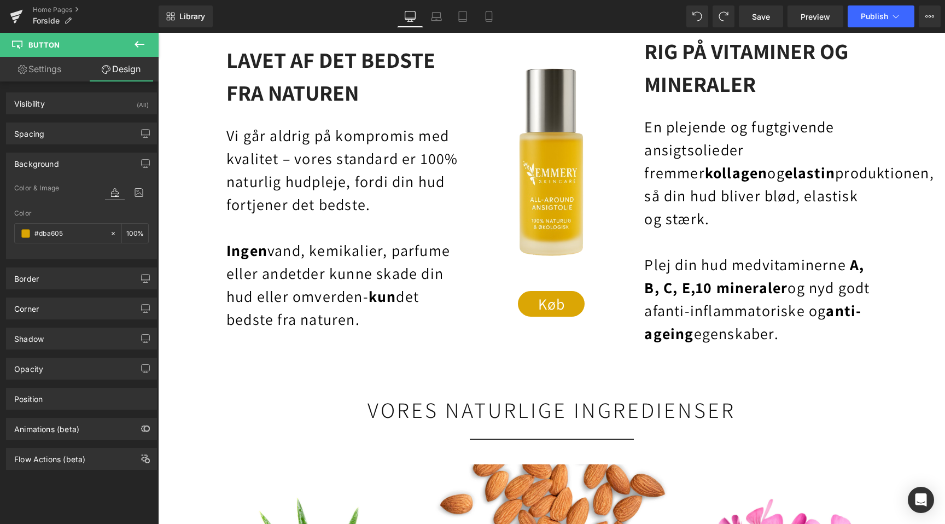
type input "#dba605"
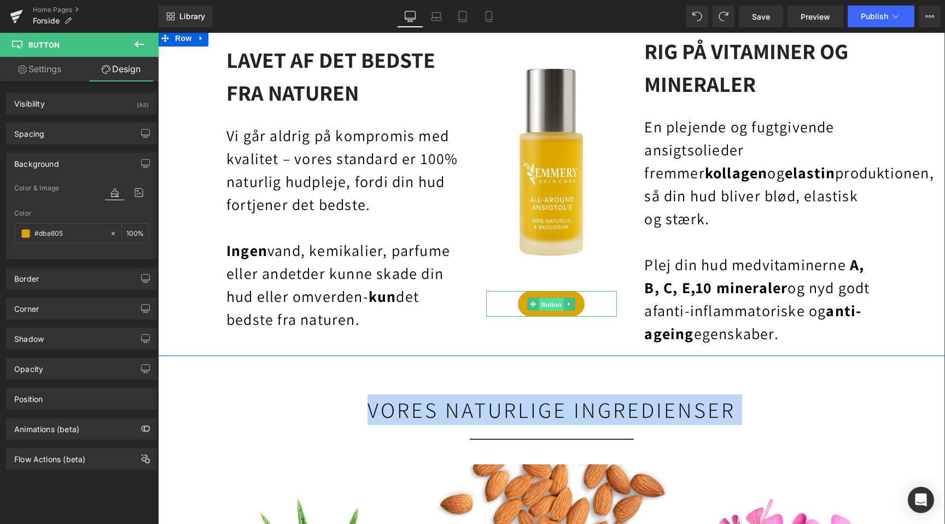
click at [547, 299] on span "Button" at bounding box center [551, 303] width 25 height 13
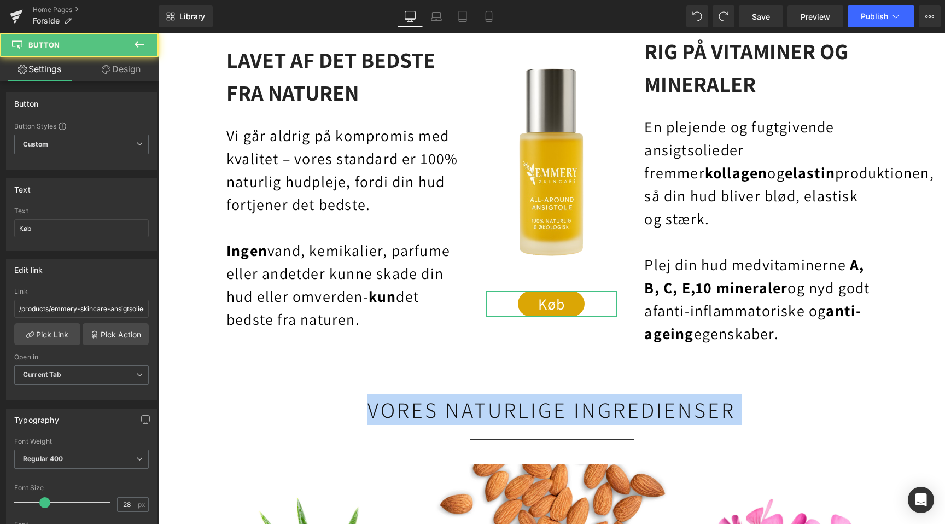
scroll to position [0, 0]
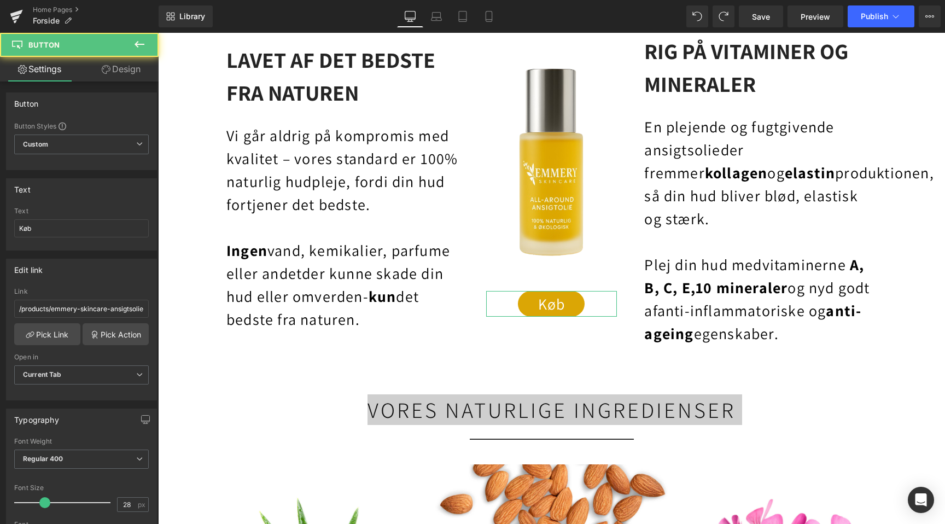
click at [132, 72] on link "Design" at bounding box center [120, 69] width 79 height 25
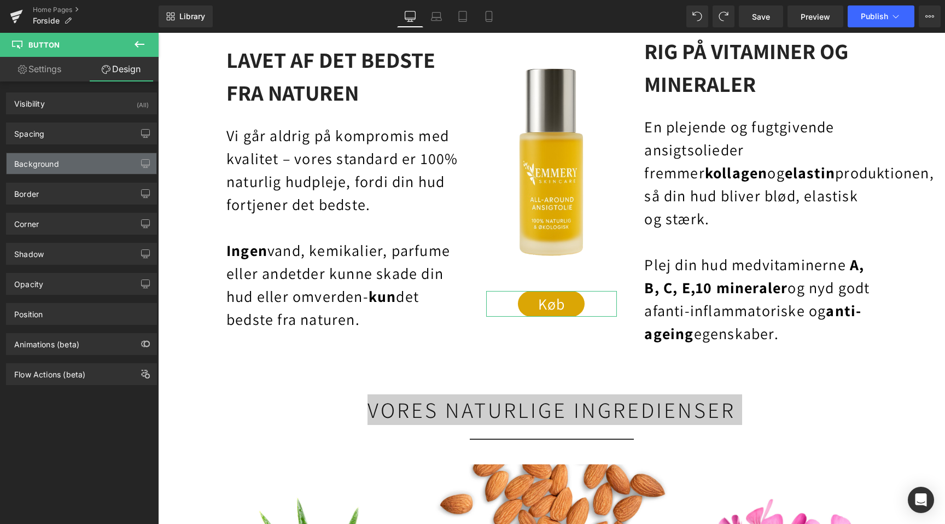
click at [26, 163] on div "Background" at bounding box center [36, 160] width 45 height 15
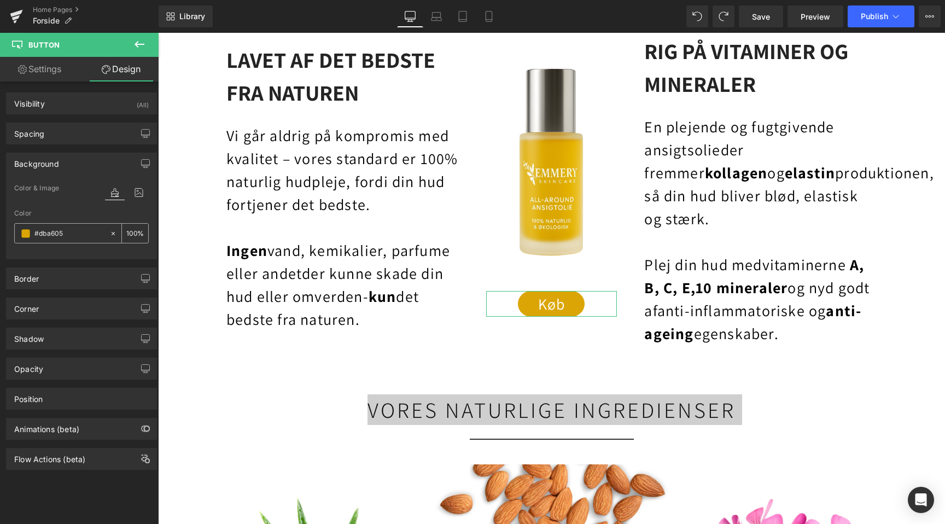
click at [51, 233] on input "#dba605" at bounding box center [69, 233] width 70 height 12
click at [32, 233] on div "#dba605" at bounding box center [62, 233] width 95 height 19
click at [23, 233] on span at bounding box center [25, 233] width 9 height 9
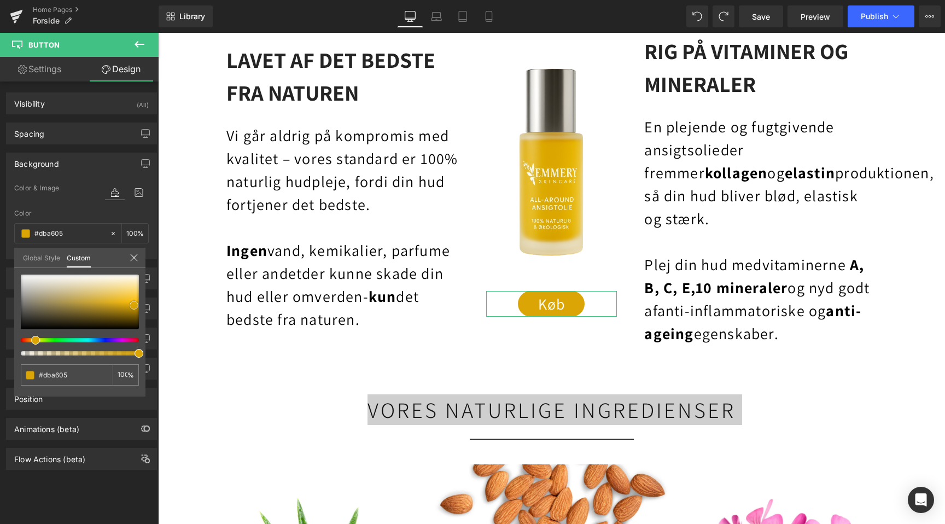
type input "#d6a204"
type input "#c29303"
type input "#be8f02"
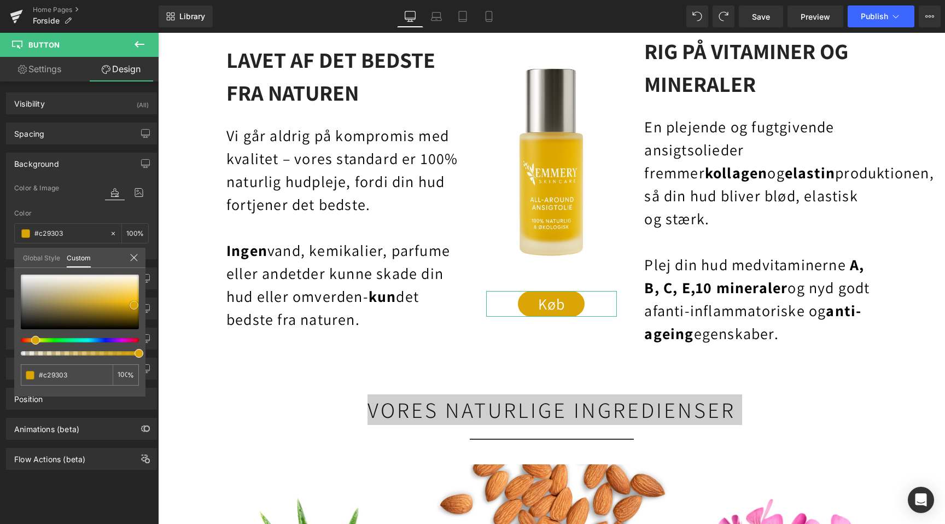
type input "#be8f02"
type input "#b98c02"
type input "#b48802"
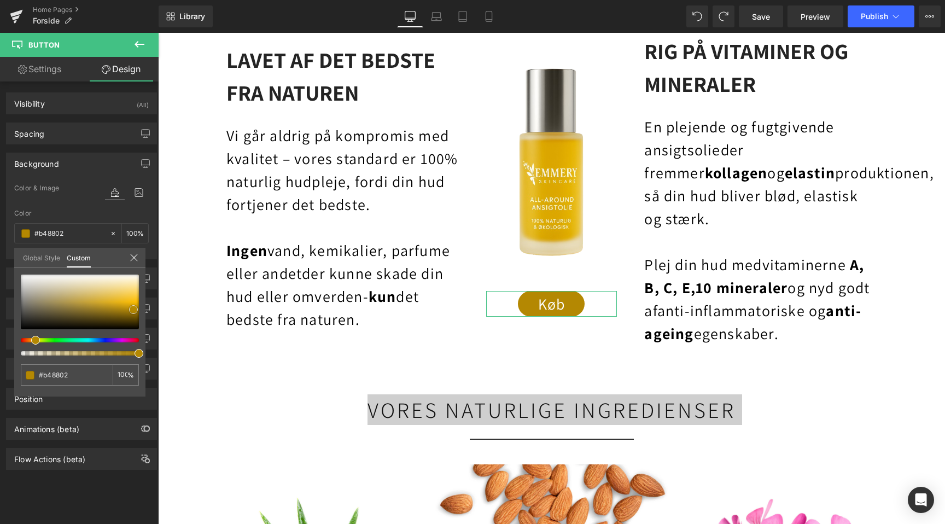
type input "#af8402"
type input "#aa8002"
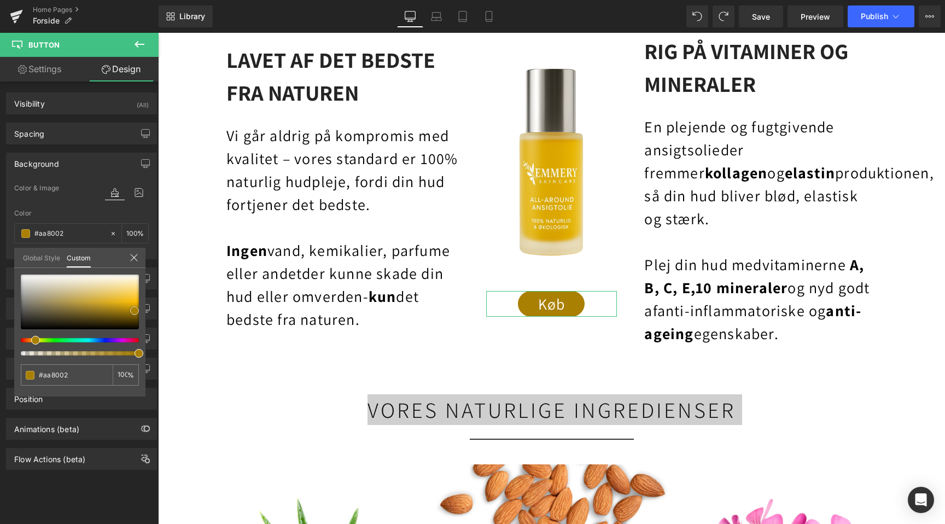
type input "#ab8101"
type input "#ac8100"
type input "#b18500"
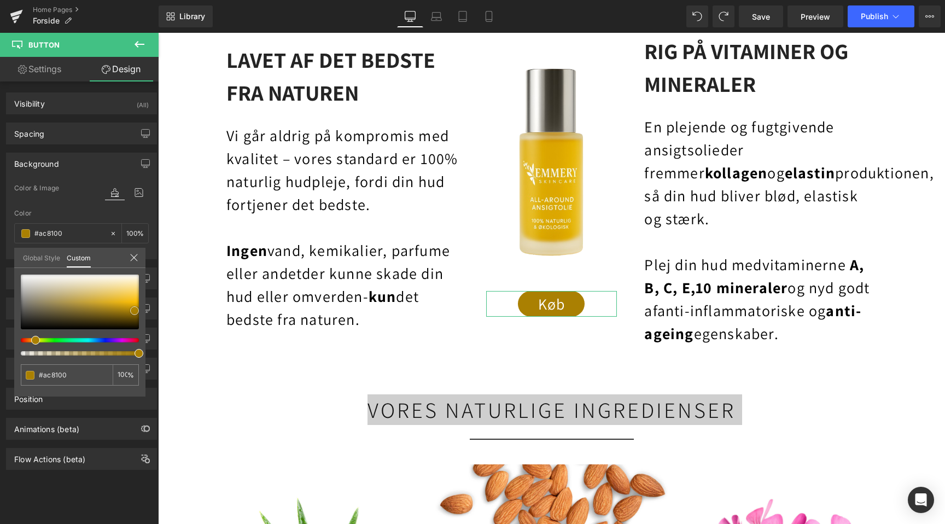
type input "#b18500"
type input "#b28500"
type input "#b78900"
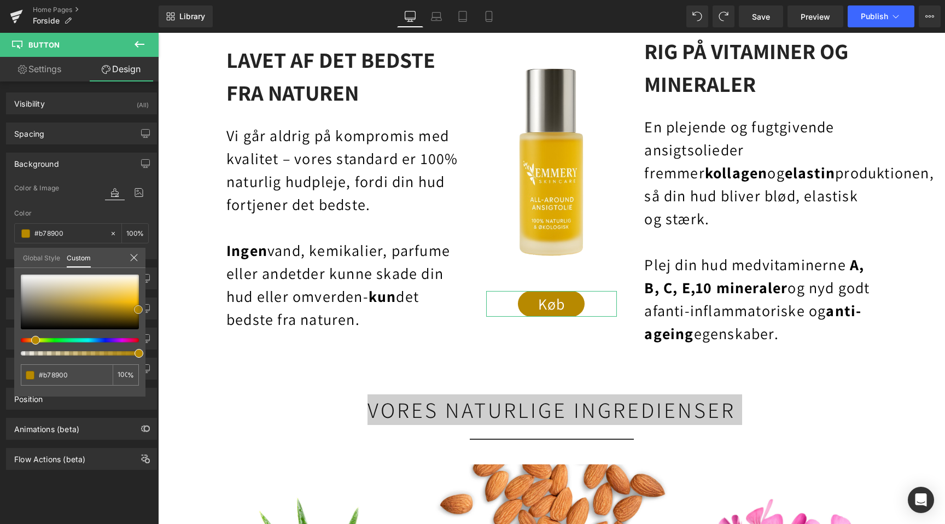
type input "#bc8d00"
type input "#c19100"
type input "#d19c00"
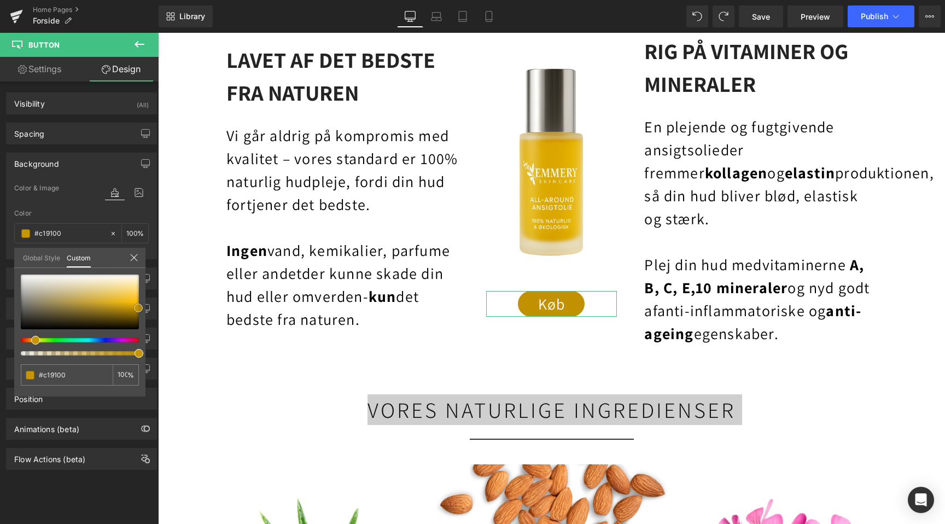
type input "#d19c00"
type input "#dba400"
type input "#e5ac00"
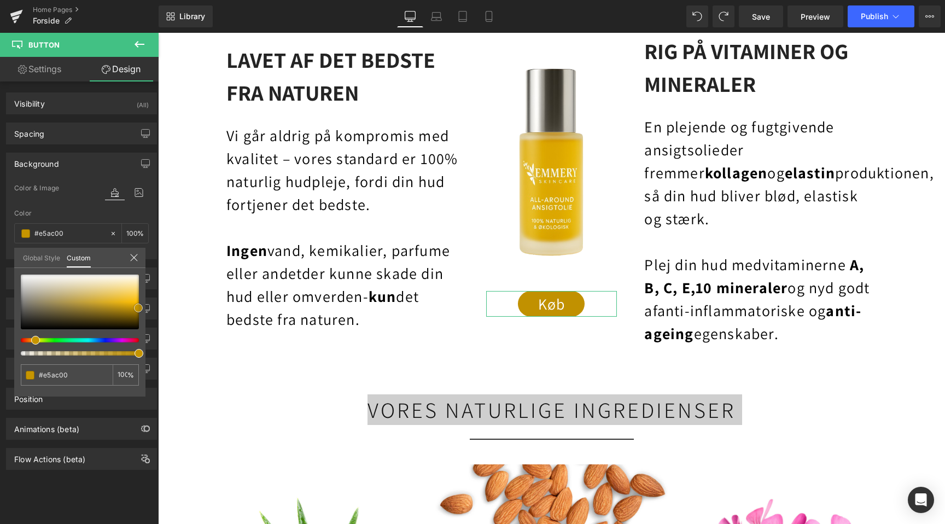
type input "#eaaf00"
type input "#efb300"
type input "#f9bb00"
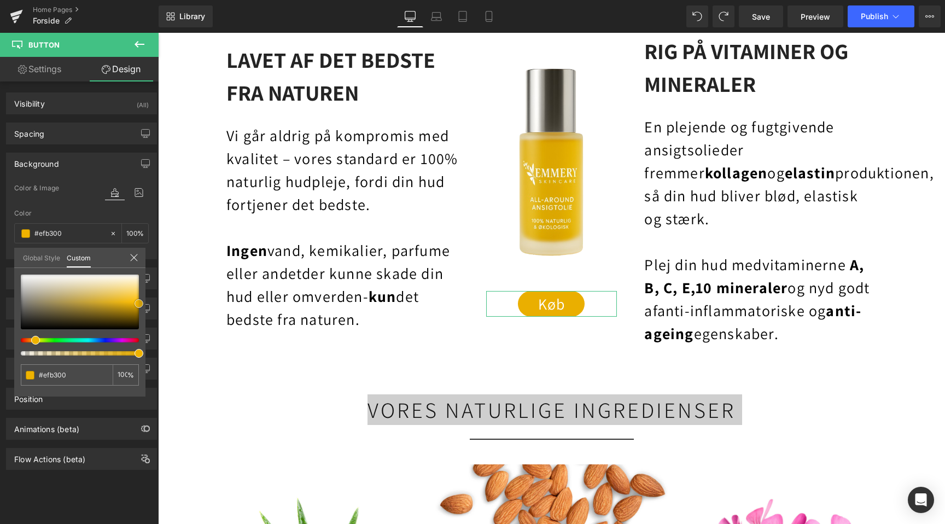
type input "#f9bb00"
type input "#ffbf00"
type input "#ffc005"
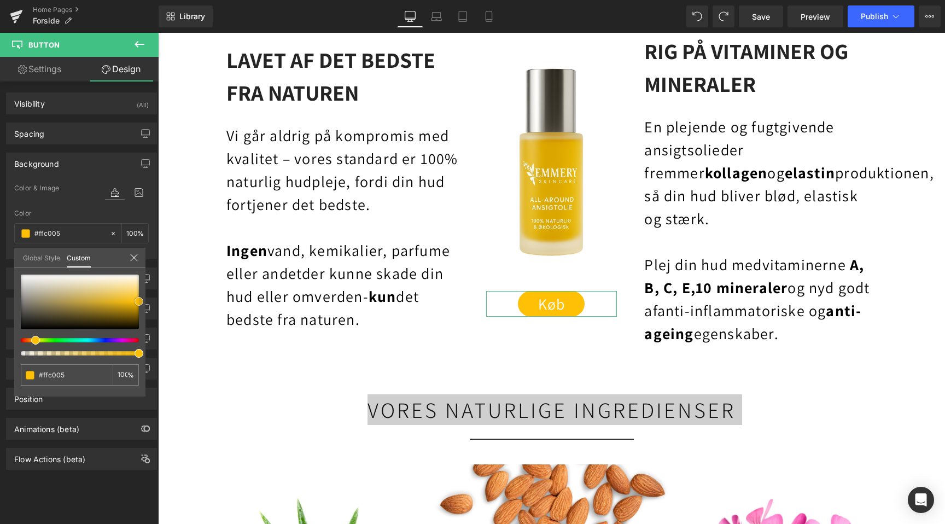
scroll to position [0, 0]
type input "#ffbf00"
type input "#f9bb00"
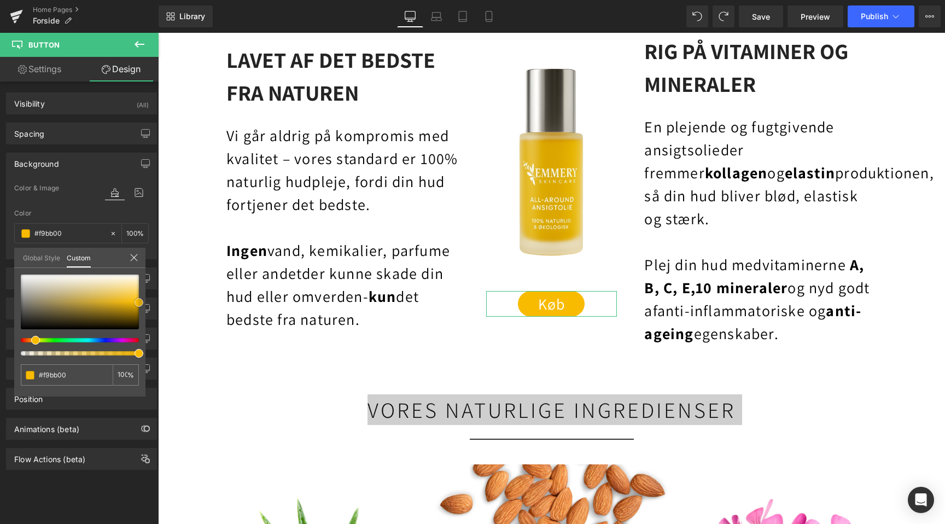
type input "#f4b700"
type input "#efb300"
type input "#eaaf00"
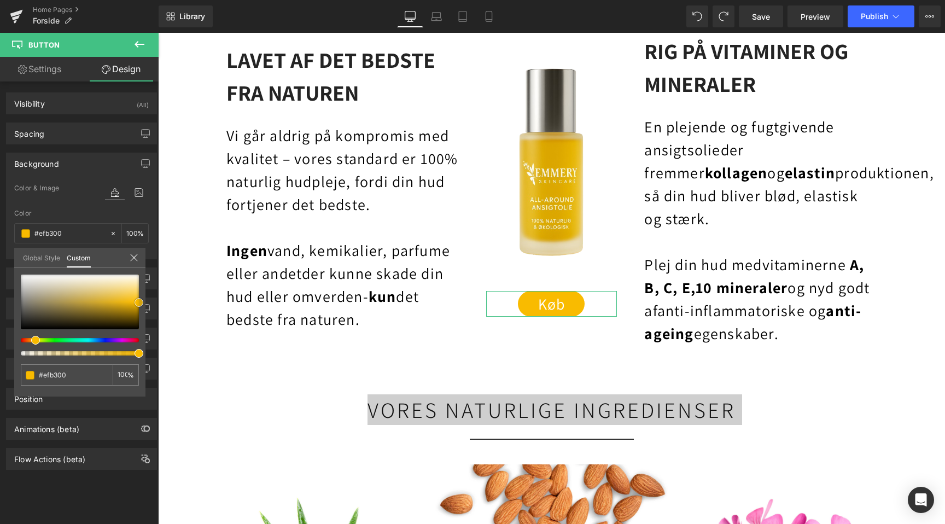
type input "#eaaf00"
type input "#e5ac00"
drag, startPoint x: 132, startPoint y: 303, endPoint x: 142, endPoint y: 301, distance: 10.1
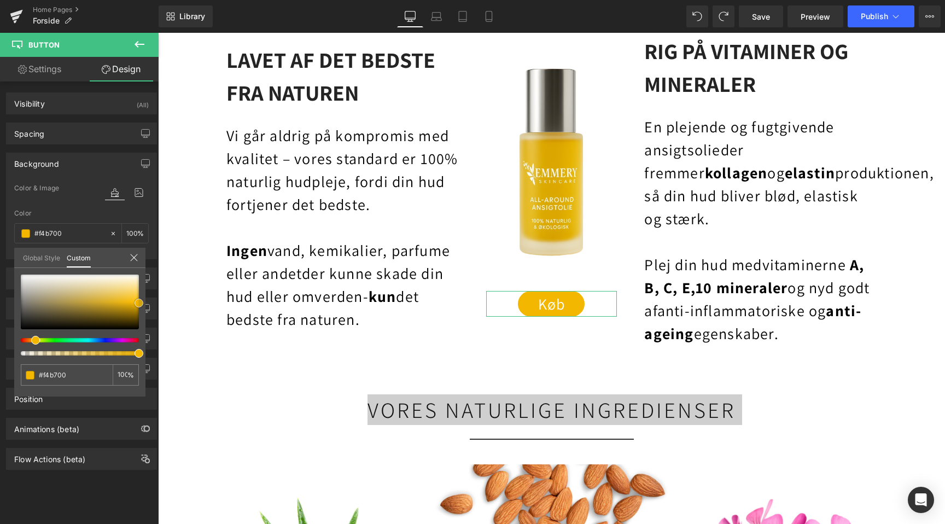
click at [142, 301] on span at bounding box center [139, 303] width 9 height 9
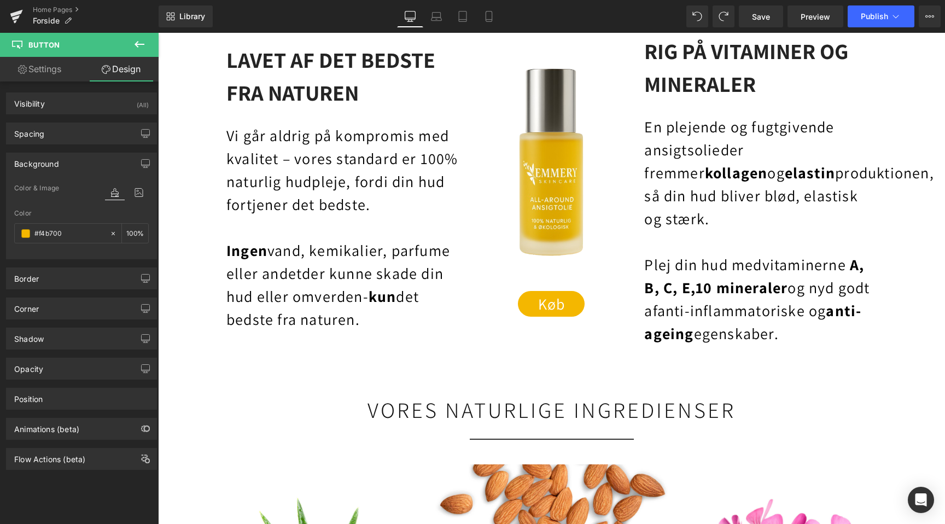
click at [69, 237] on input "#f4b700" at bounding box center [69, 233] width 70 height 12
paste input "eba851"
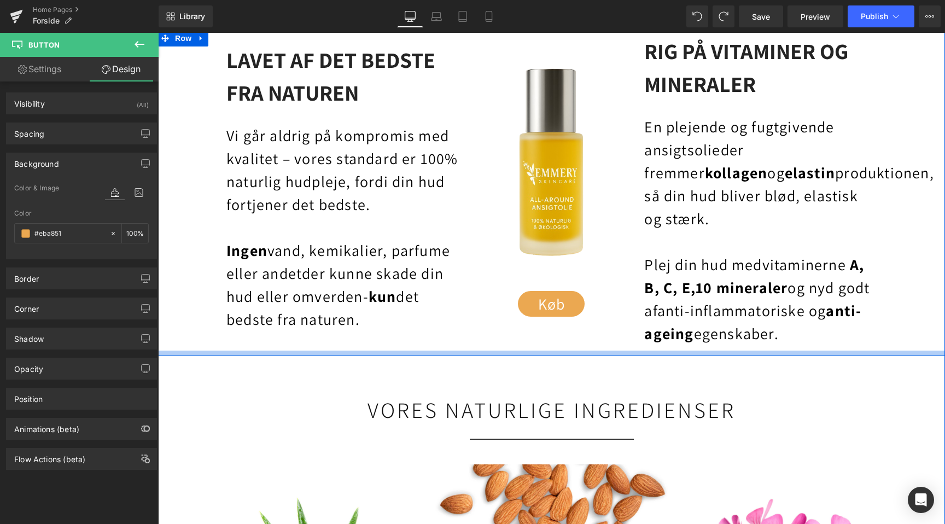
click at [241, 354] on div at bounding box center [551, 352] width 787 height 5
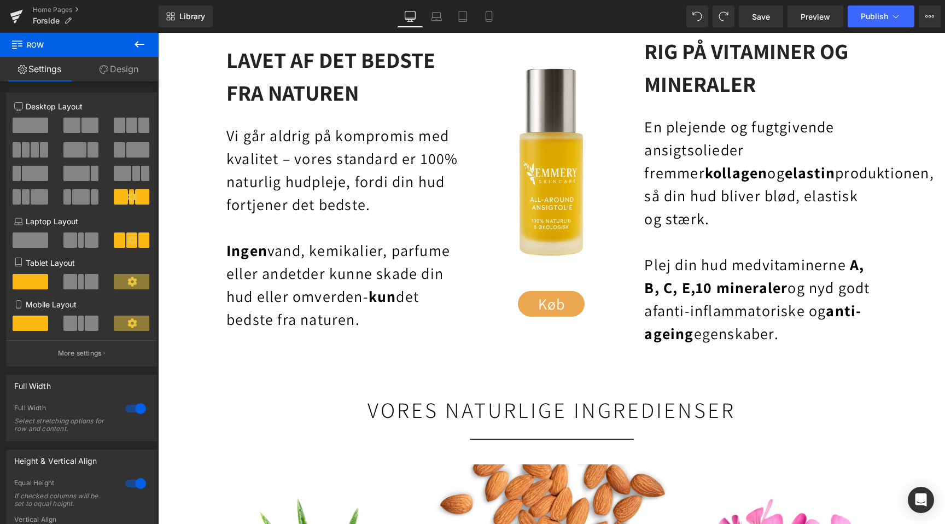
scroll to position [0, 1449]
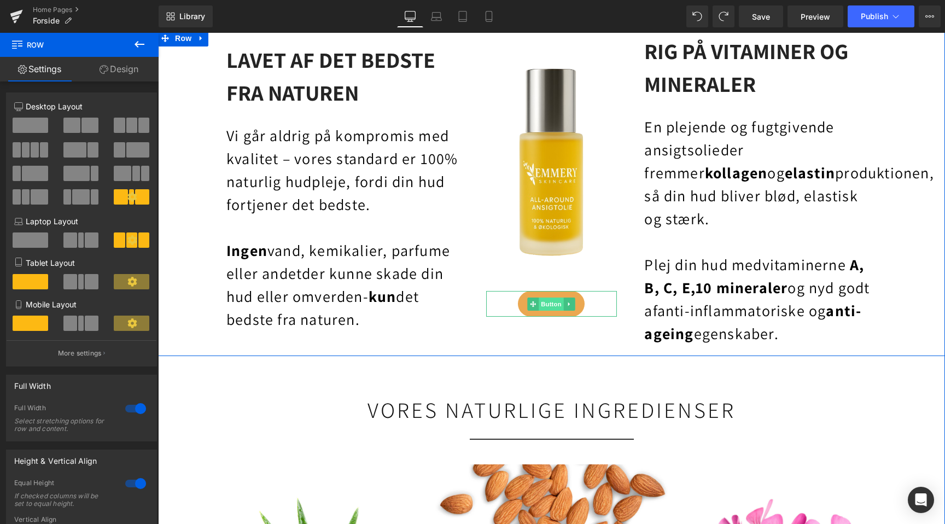
click at [554, 306] on span "Button" at bounding box center [551, 303] width 25 height 13
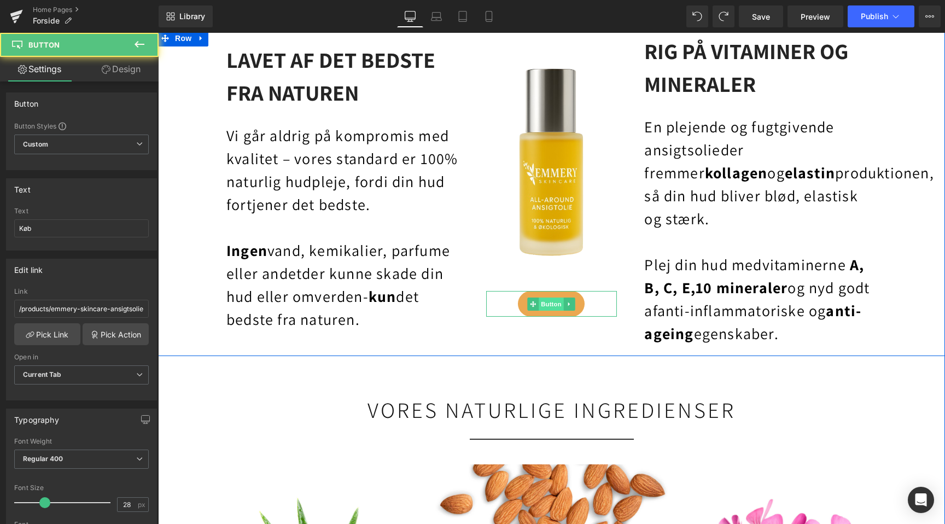
scroll to position [0, 0]
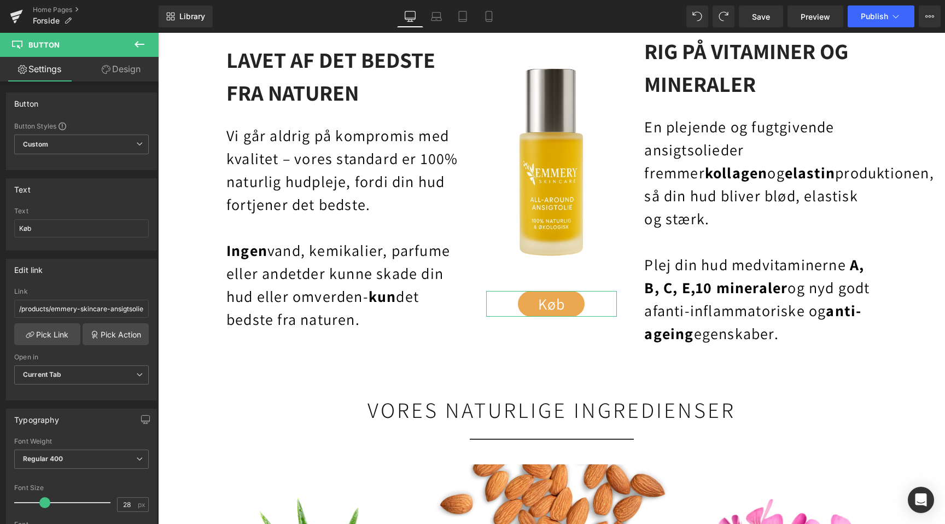
click at [125, 68] on link "Design" at bounding box center [120, 69] width 79 height 25
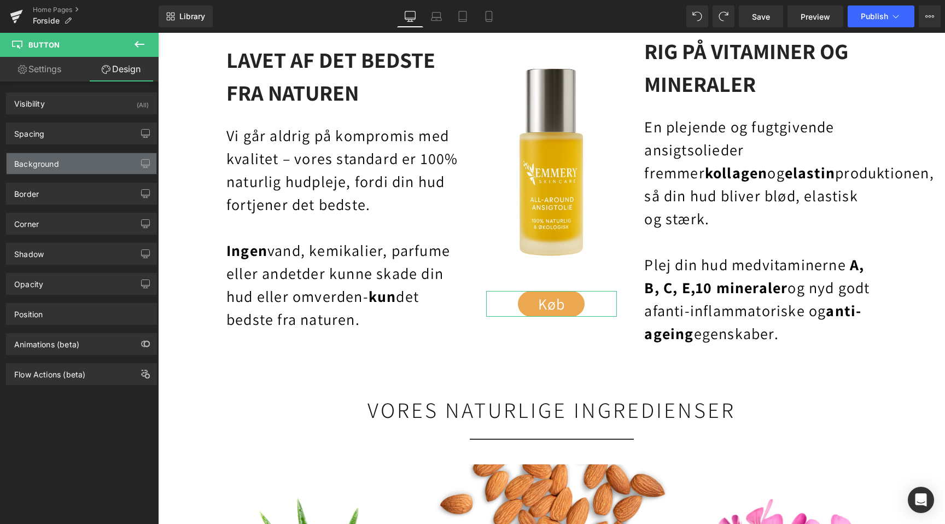
click at [49, 155] on div "Background" at bounding box center [36, 160] width 45 height 15
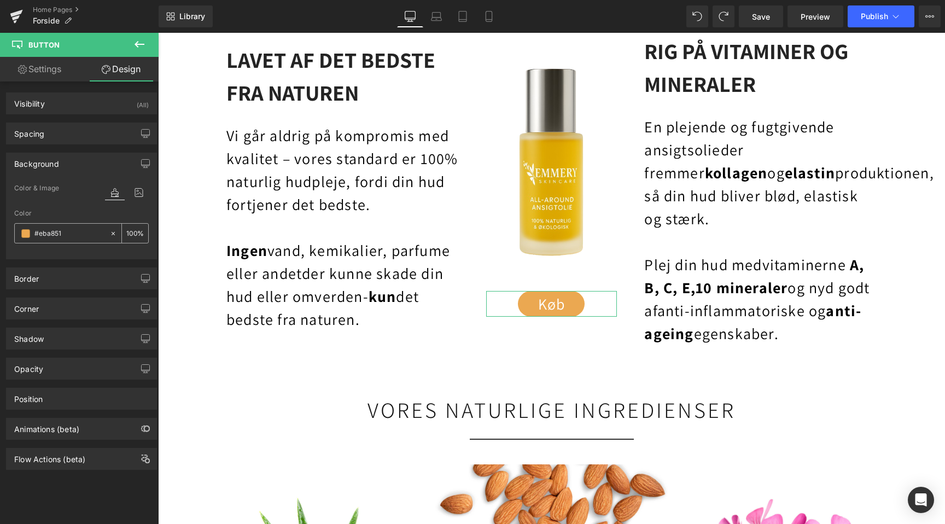
click at [74, 225] on div "#eba851" at bounding box center [62, 233] width 95 height 19
click at [112, 232] on icon at bounding box center [113, 232] width 3 height 3
click at [79, 232] on input "none" at bounding box center [69, 233] width 70 height 12
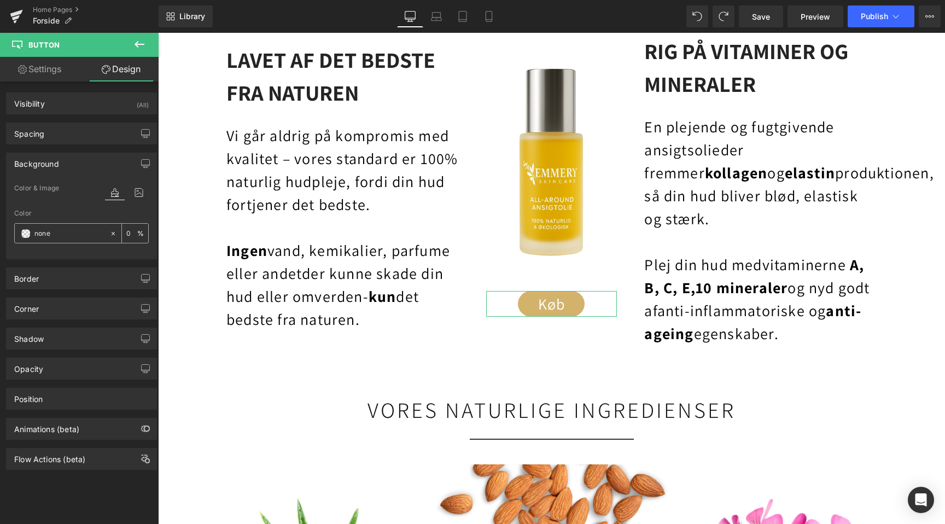
paste input "eb9a2a"
click at [759, 15] on span "Save" at bounding box center [761, 16] width 18 height 11
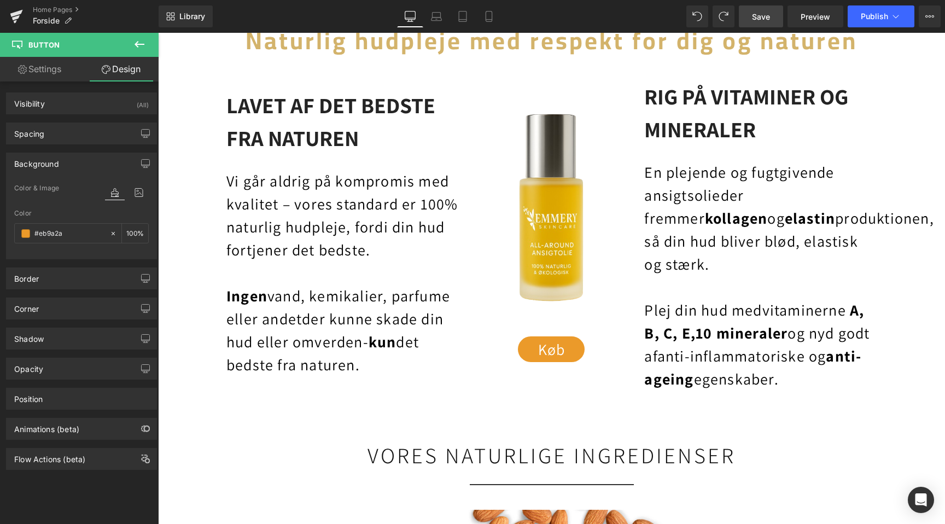
scroll to position [0, 0]
click at [81, 231] on input "#eb9a2a" at bounding box center [69, 233] width 70 height 12
paste input "eea848"
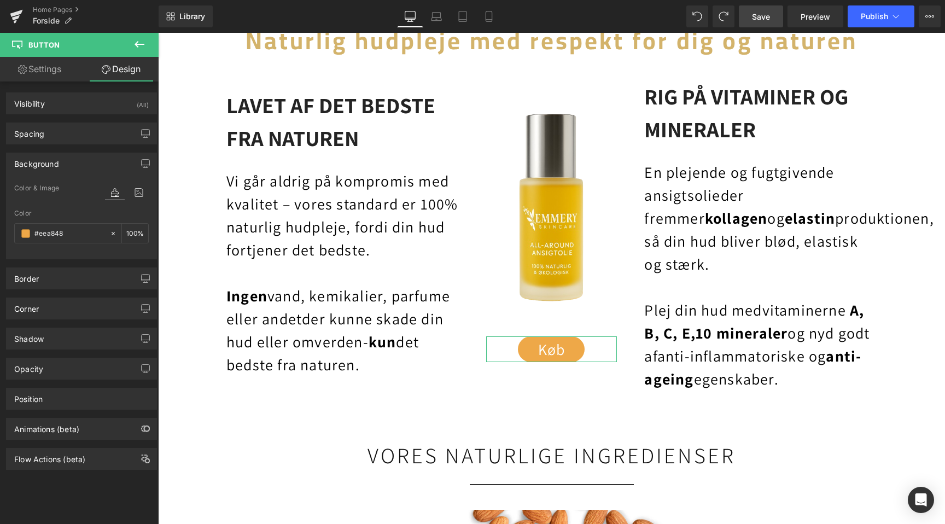
scroll to position [0, 0]
paste input "f2bd75"
paste input "eca139"
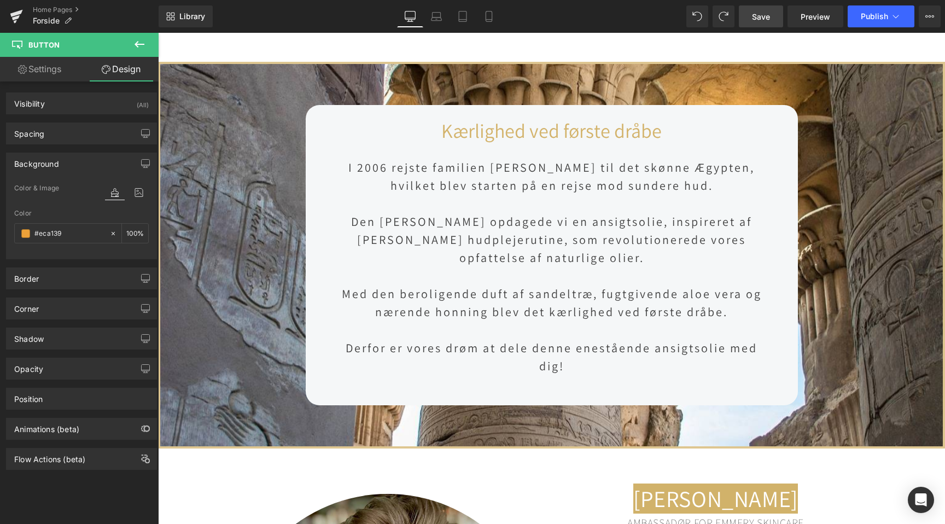
scroll to position [0, 725]
